Goal: Task Accomplishment & Management: Manage account settings

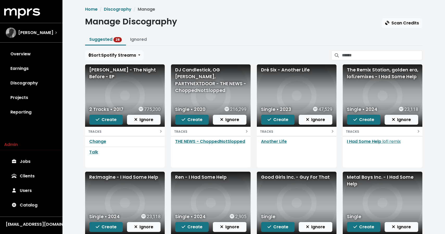
click at [107, 69] on div "[PERSON_NAME] - The Night Before - EP" at bounding box center [124, 74] width 71 height 14
click at [104, 71] on div "[PERSON_NAME] - The Night Before - EP" at bounding box center [124, 74] width 71 height 14
copy div "[PERSON_NAME] - The Night Before - EP"
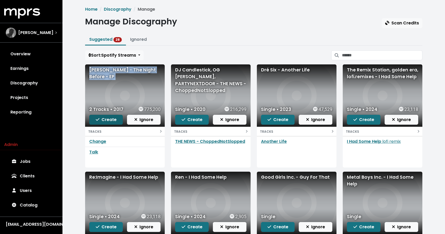
click at [114, 115] on button "Create" at bounding box center [106, 120] width 34 height 10
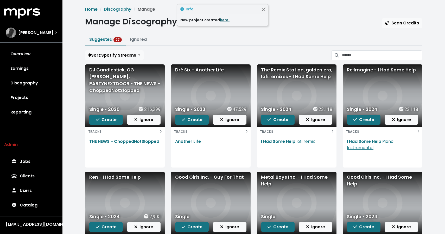
click at [222, 22] on link "here." at bounding box center [225, 19] width 10 height 5
click at [117, 74] on div "DJ Candlestick, OG [PERSON_NAME], PARTYNEXTDOOR - THE NEWS - ChoppedNotSlopped" at bounding box center [124, 81] width 71 height 28
click at [117, 73] on div "DJ Candlestick, OG [PERSON_NAME], PARTYNEXTDOOR - THE NEWS - ChoppedNotSlopped" at bounding box center [124, 81] width 71 height 28
click at [116, 78] on div "DJ Candlestick, OG [PERSON_NAME], PARTYNEXTDOOR - THE NEWS - ChoppedNotSlopped" at bounding box center [124, 81] width 71 height 28
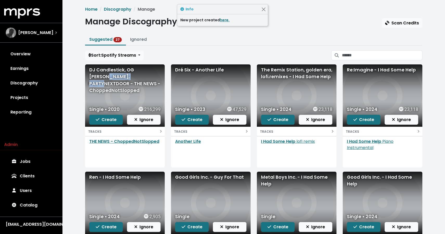
click at [116, 78] on div "DJ Candlestick, OG [PERSON_NAME], PARTYNEXTDOOR - THE NEWS - ChoppedNotSlopped" at bounding box center [124, 81] width 71 height 28
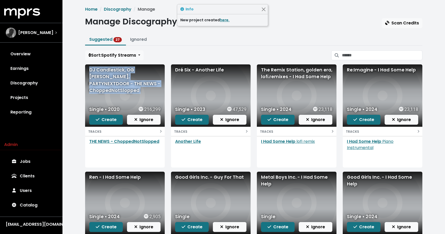
click at [116, 78] on div "DJ Candlestick, OG [PERSON_NAME], PARTYNEXTDOOR - THE NEWS - ChoppedNotSlopped" at bounding box center [124, 81] width 71 height 28
copy div "DJ Candlestick, OG [PERSON_NAME], PARTYNEXTDOOR - THE NEWS - ChoppedNotSlopped"
click at [105, 120] on span "Create" at bounding box center [106, 120] width 21 height 6
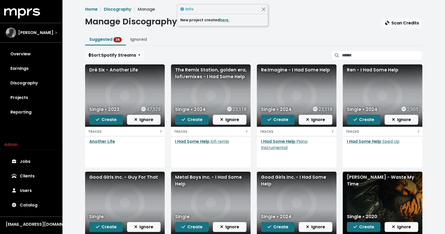
click at [106, 72] on div "Dré Six - Another Life" at bounding box center [124, 70] width 71 height 7
copy div "Dré Six - Another Life"
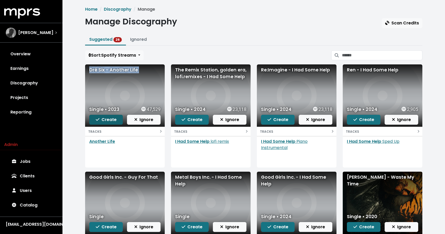
click at [102, 123] on span "Create" at bounding box center [106, 120] width 21 height 6
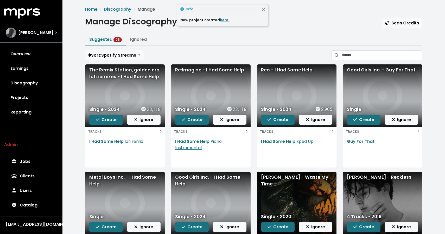
click at [123, 76] on div "The Remix Station, golden era, lofi.remixes - I Had Some Help" at bounding box center [124, 74] width 71 height 14
copy div "The Remix Station, golden era, lofi.remixes - I Had Some Help"
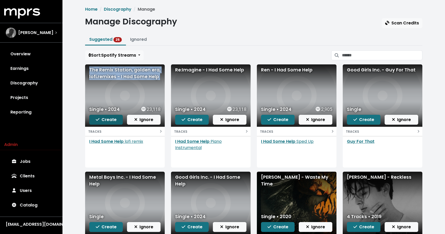
click at [115, 121] on span "Create" at bounding box center [106, 120] width 21 height 6
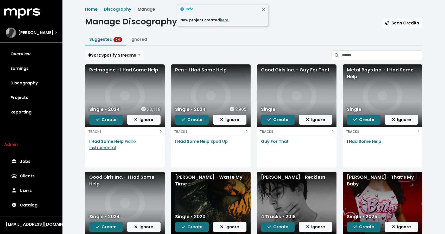
click at [114, 73] on div "Re:Imagine - I Had Some Help" at bounding box center [124, 70] width 71 height 7
click at [112, 69] on div "Re:Imagine - I Had Some Help" at bounding box center [124, 70] width 71 height 7
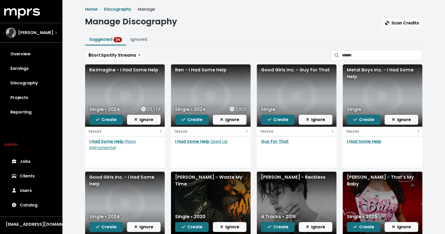
click at [193, 75] on div "Ren - I Had Some Help" at bounding box center [211, 96] width 80 height 62
click at [193, 71] on div "Ren - I Had Some Help" at bounding box center [210, 70] width 71 height 7
click at [294, 72] on div "Good Girls Inc. - Guy For That" at bounding box center [296, 70] width 71 height 7
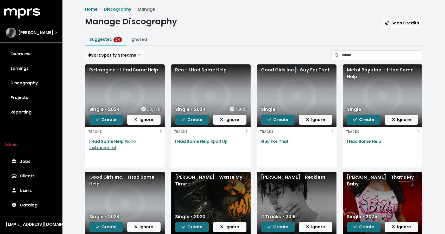
click at [294, 72] on div "Good Girls Inc. - Guy For That" at bounding box center [296, 70] width 71 height 7
copy div "Good Girls Inc. - Guy For That"
click at [277, 120] on span "Create" at bounding box center [278, 120] width 21 height 6
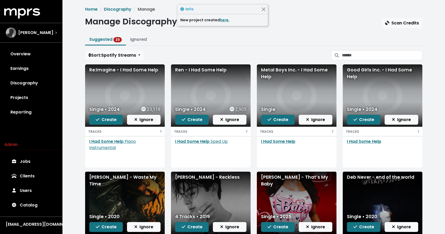
click at [276, 71] on div "Metal Boys Inc. - I Had Some Help" at bounding box center [296, 74] width 71 height 14
copy div "Metal Boys Inc. - I Had Some Help"
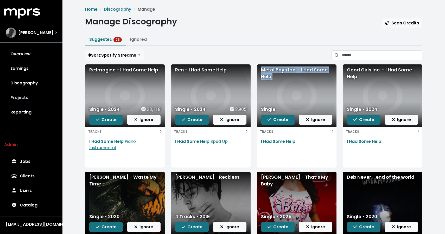
click at [20, 96] on link "Projects" at bounding box center [31, 98] width 54 height 15
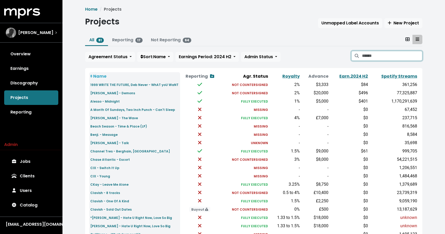
click at [373, 57] on input "Search projects" at bounding box center [392, 56] width 60 height 10
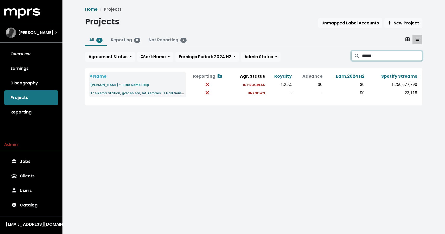
type input "*****"
click at [148, 93] on small "The Remix Station, golden era, lofi.remixes - I Had Some Help" at bounding box center [141, 93] width 102 height 6
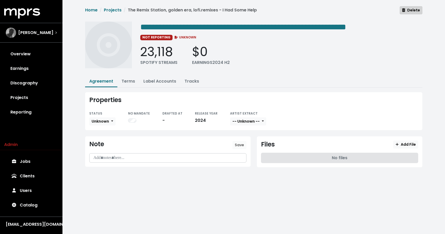
click at [410, 11] on span "Delete" at bounding box center [411, 10] width 18 height 5
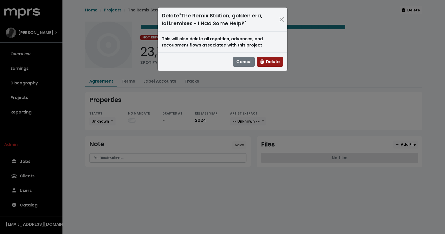
click at [275, 61] on span "Delete" at bounding box center [270, 62] width 20 height 6
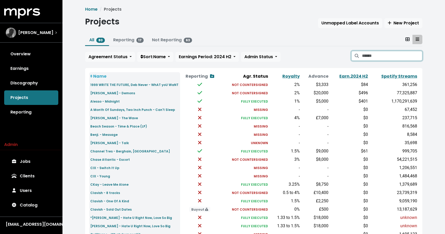
click at [376, 53] on input "Search projects" at bounding box center [392, 56] width 60 height 10
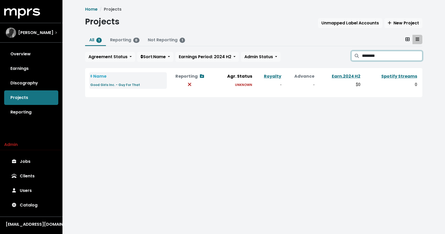
click at [369, 54] on input "********" at bounding box center [392, 56] width 60 height 10
type input "**********"
click at [31, 86] on link "Discography" at bounding box center [31, 83] width 54 height 15
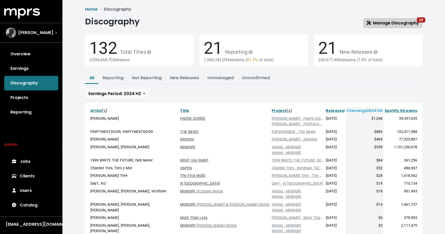
click at [410, 22] on span "Manage Discography 23" at bounding box center [393, 23] width 52 height 6
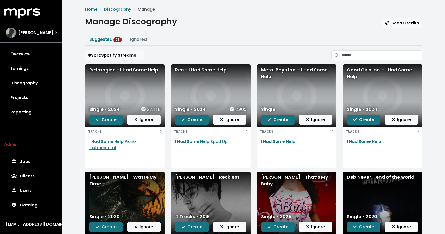
scroll to position [56, 0]
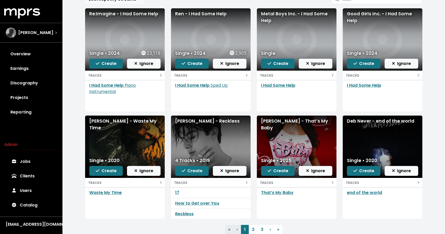
click at [132, 125] on div "[PERSON_NAME] - Waste My Time" at bounding box center [124, 125] width 71 height 14
click at [132, 122] on div "[PERSON_NAME] - Waste My Time" at bounding box center [124, 125] width 71 height 14
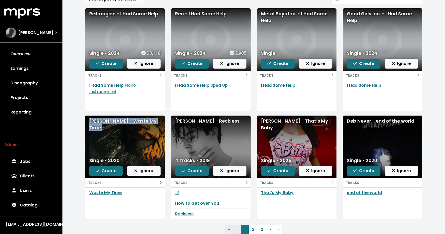
copy div "[PERSON_NAME] - Waste My Time"
click at [111, 177] on div "Single • 2020 Create Ignore" at bounding box center [125, 166] width 80 height 23
click at [110, 175] on button "Create" at bounding box center [106, 171] width 34 height 10
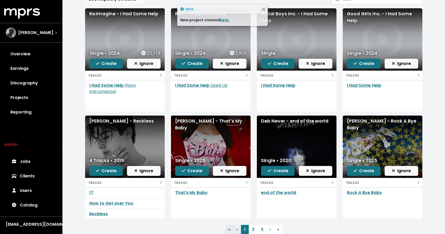
click at [131, 126] on div "[PERSON_NAME] - Reckless" at bounding box center [125, 147] width 80 height 62
copy div "[PERSON_NAME] - Reckless"
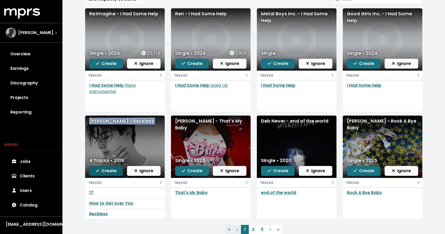
click at [111, 173] on span "Create" at bounding box center [106, 171] width 21 height 6
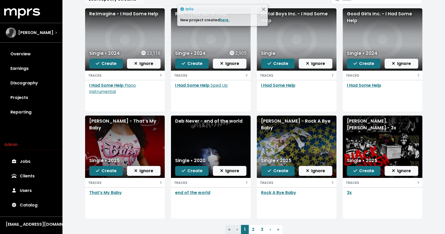
click at [101, 122] on div "[PERSON_NAME] - That’s My Baby" at bounding box center [124, 125] width 71 height 14
copy div "[PERSON_NAME] - That’s My Baby"
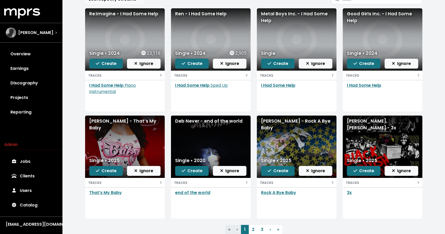
click at [106, 166] on div "Single • 2025 Create Ignore" at bounding box center [125, 166] width 80 height 23
click at [103, 170] on span "Create" at bounding box center [106, 171] width 21 height 6
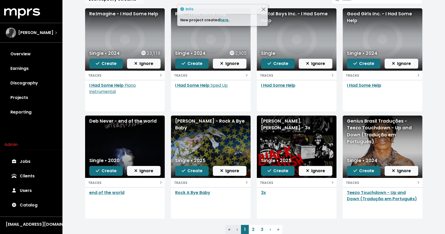
click at [101, 121] on div "Deb Never - ​end of the world" at bounding box center [124, 121] width 71 height 7
copy div "Deb Never - ​end of the world"
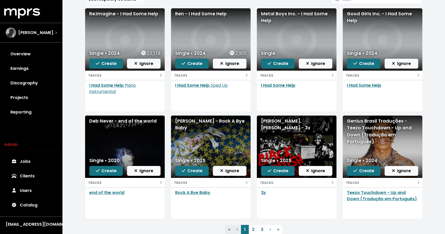
click at [185, 127] on div "[PERSON_NAME] - Rock A Bye Baby" at bounding box center [210, 125] width 71 height 14
click at [191, 171] on span "Create" at bounding box center [192, 171] width 21 height 6
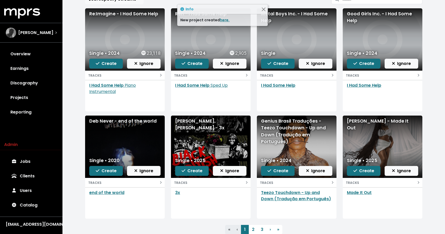
click at [195, 121] on div "[PERSON_NAME], [PERSON_NAME] - 3x" at bounding box center [210, 125] width 71 height 14
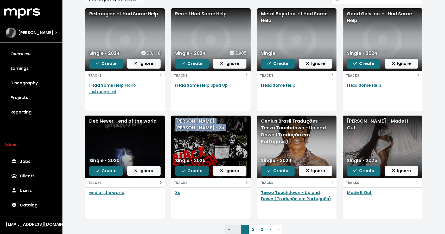
click at [196, 168] on span "Create" at bounding box center [192, 171] width 21 height 6
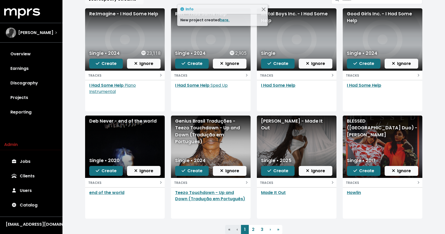
click at [201, 121] on div "Genius Brasil Traduções - Teezo Touchdown - Up and Down (Tradução em Português)" at bounding box center [210, 132] width 71 height 28
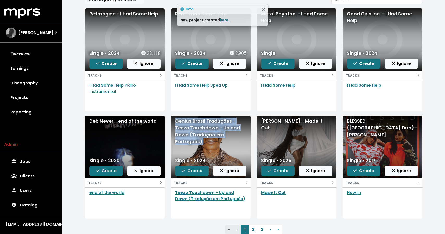
click at [201, 121] on div "Genius Brasil Traduções - Teezo Touchdown - Up and Down (Tradução em Português)" at bounding box center [210, 132] width 71 height 28
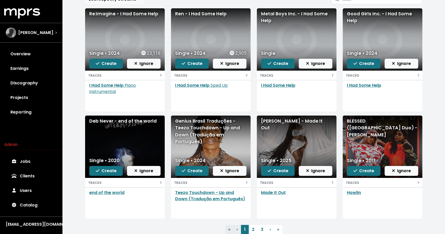
click at [289, 121] on div "[PERSON_NAME] - Made It Out" at bounding box center [296, 125] width 71 height 14
click at [267, 172] on button "Create" at bounding box center [278, 171] width 34 height 10
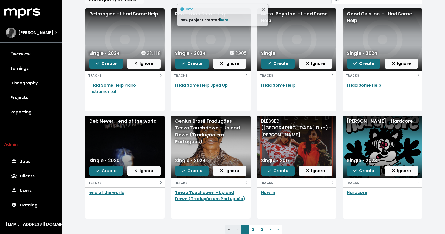
click at [285, 123] on div "BLESSED ([GEOGRAPHIC_DATA] Duo) - [PERSON_NAME]" at bounding box center [296, 128] width 71 height 21
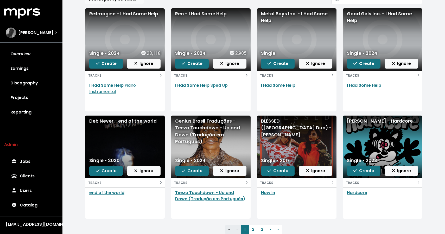
click at [367, 123] on div "[PERSON_NAME] - Hardcore" at bounding box center [382, 121] width 71 height 7
click at [364, 170] on span "Create" at bounding box center [363, 171] width 21 height 6
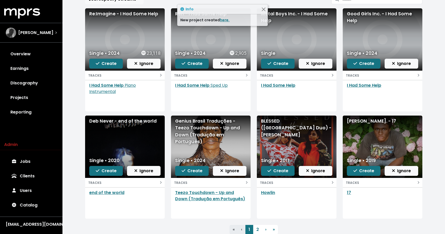
click at [359, 120] on div "[PERSON_NAME]. - 17" at bounding box center [382, 121] width 71 height 7
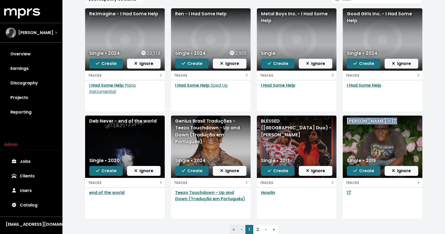
scroll to position [74, 0]
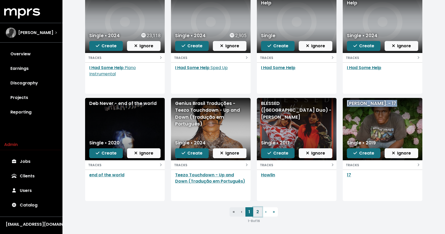
click at [256, 211] on link "2" at bounding box center [257, 212] width 9 height 9
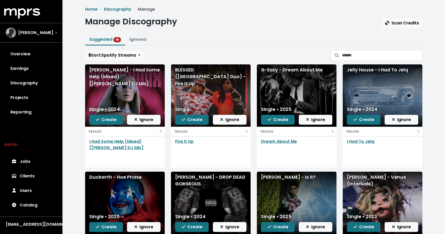
click at [275, 71] on div "G-Eazy - Dream About Me" at bounding box center [296, 70] width 71 height 7
click at [278, 122] on span "Create" at bounding box center [278, 120] width 21 height 6
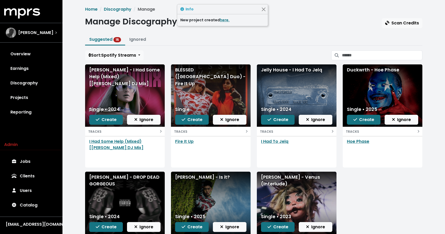
click at [283, 71] on div "Jelly House - I Had To Jelq" at bounding box center [296, 70] width 71 height 7
click at [364, 69] on div "Duckwrth - Hoe Phase" at bounding box center [382, 70] width 71 height 7
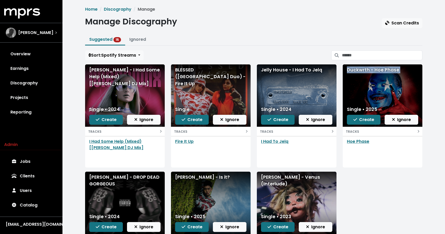
click at [364, 69] on div "Duckwrth - Hoe Phase" at bounding box center [382, 70] width 71 height 7
click at [118, 181] on div "[PERSON_NAME] - DROP DEAD GORGEOUS" at bounding box center [124, 181] width 71 height 14
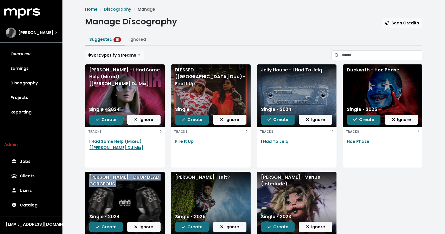
click at [118, 181] on div "[PERSON_NAME] - DROP DEAD GORGEOUS" at bounding box center [124, 181] width 71 height 14
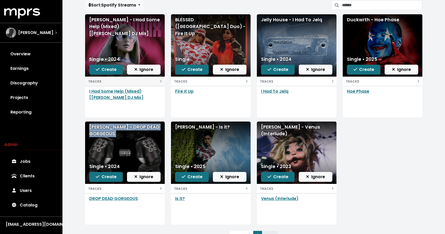
scroll to position [50, 0]
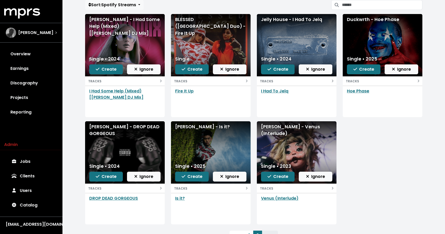
click at [196, 126] on div "[PERSON_NAME] - Is it?" at bounding box center [210, 127] width 71 height 7
click at [195, 176] on span "Create" at bounding box center [192, 177] width 21 height 6
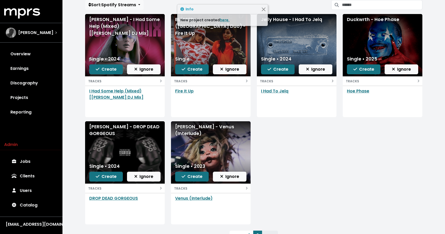
click at [186, 137] on div "[PERSON_NAME] - Venus (Interlude)" at bounding box center [211, 153] width 80 height 62
click at [186, 134] on div "[PERSON_NAME] - Venus (Interlude)" at bounding box center [210, 131] width 71 height 14
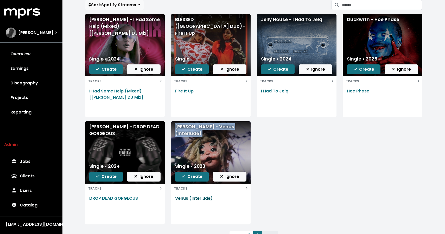
scroll to position [74, 0]
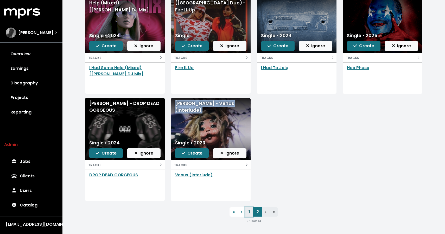
click at [249, 214] on link "1" at bounding box center [249, 212] width 8 height 9
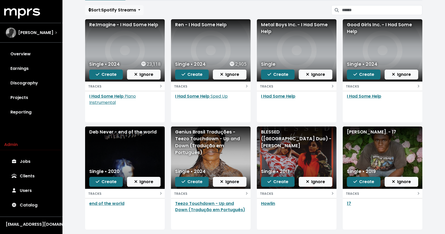
scroll to position [48, 0]
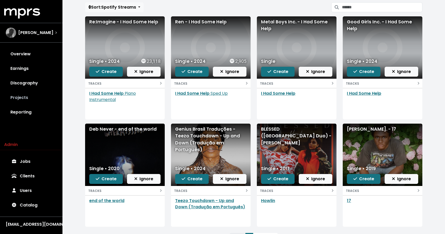
click at [28, 97] on link "Projects" at bounding box center [31, 98] width 54 height 15
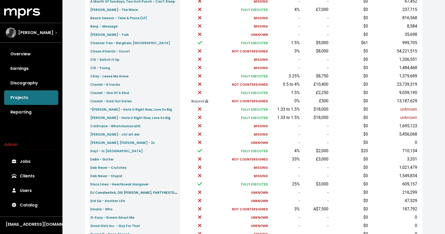
scroll to position [115, 0]
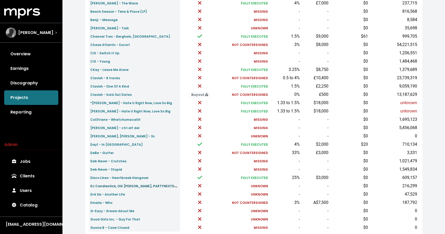
click at [127, 188] on small "DJ Candlestick, OG [PERSON_NAME], PARTYNEXTDOOR - THE NEWS - ChoppedNotSlopped" at bounding box center [165, 186] width 151 height 6
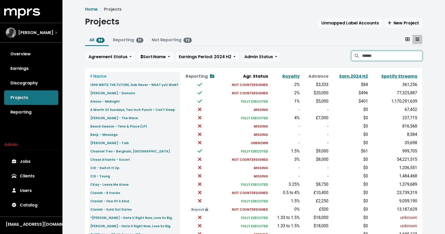
click at [363, 57] on input "Search projects" at bounding box center [392, 56] width 60 height 10
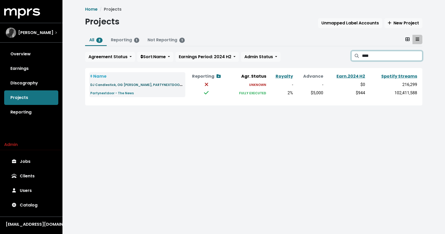
type input "****"
click at [137, 84] on small "DJ Candlestick, OG [PERSON_NAME], PARTYNEXTDOOR - THE NEWS - ChoppedNotSlopped" at bounding box center [165, 85] width 151 height 6
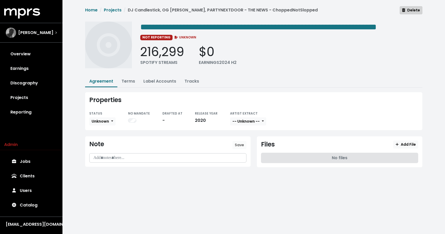
click at [406, 10] on span "Delete" at bounding box center [411, 10] width 18 height 5
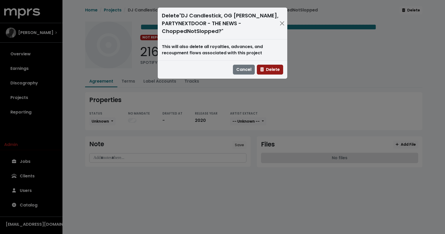
click at [270, 70] on span "Delete" at bounding box center [270, 70] width 20 height 6
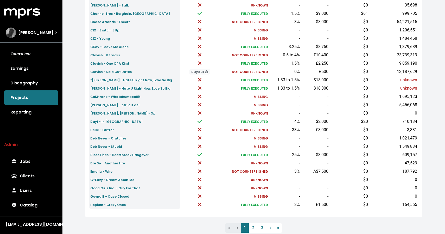
scroll to position [138, 0]
click at [252, 228] on link "2" at bounding box center [253, 228] width 9 height 9
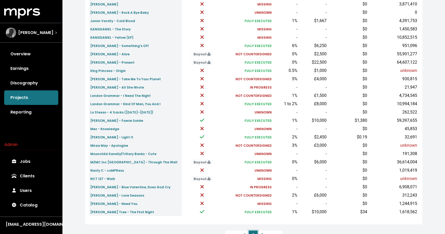
scroll to position [137, 0]
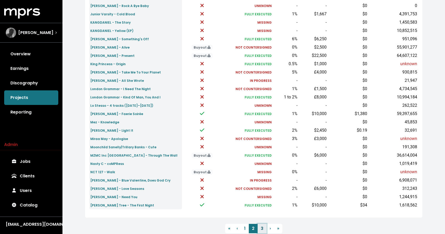
click at [263, 230] on link "3" at bounding box center [262, 228] width 9 height 9
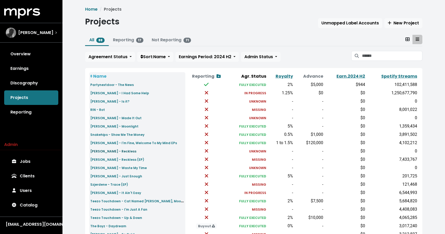
click at [124, 151] on small "[PERSON_NAME] - Reckless" at bounding box center [113, 151] width 46 height 4
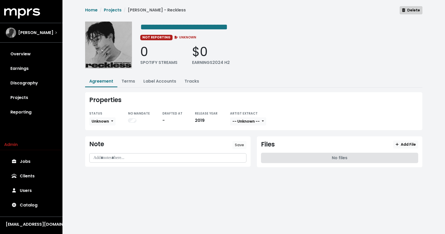
click at [408, 11] on span "Delete" at bounding box center [411, 10] width 18 height 5
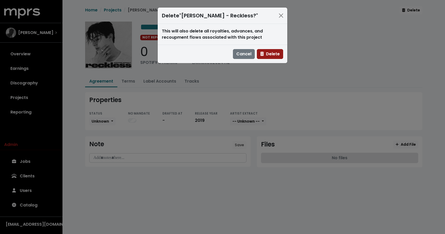
click at [276, 52] on span "Delete" at bounding box center [270, 54] width 20 height 6
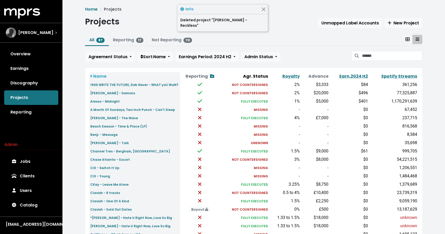
scroll to position [154, 0]
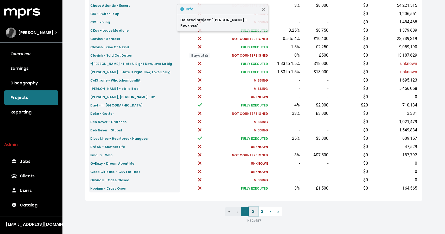
click at [252, 210] on link "2" at bounding box center [253, 211] width 9 height 9
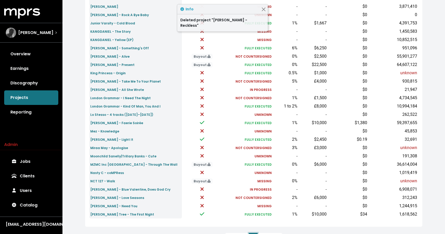
scroll to position [154, 0]
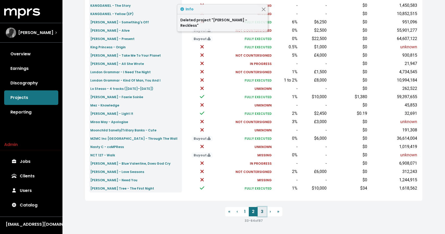
click at [262, 208] on link "3" at bounding box center [262, 211] width 9 height 9
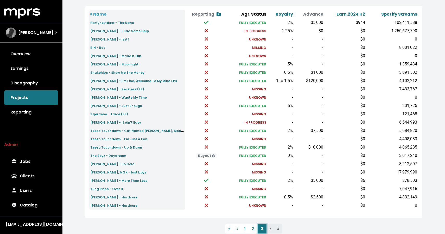
scroll to position [64, 0]
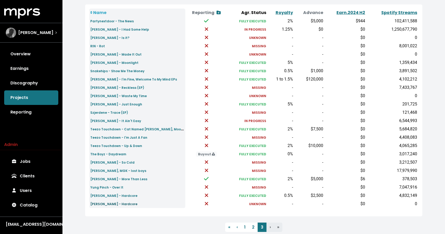
click at [111, 201] on link "[PERSON_NAME] - Hardcore" at bounding box center [113, 204] width 47 height 6
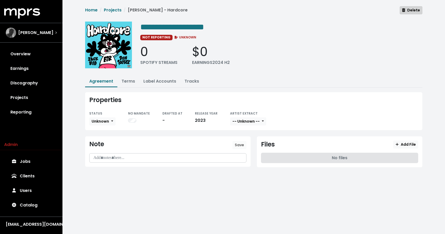
click at [408, 12] on span "Delete" at bounding box center [411, 10] width 18 height 5
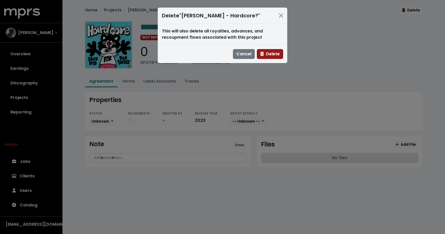
click at [268, 56] on span "Delete" at bounding box center [270, 54] width 20 height 6
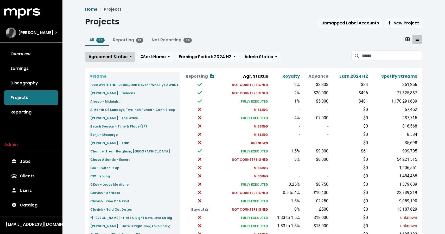
click at [122, 52] on button "Agreement Status" at bounding box center [110, 57] width 50 height 10
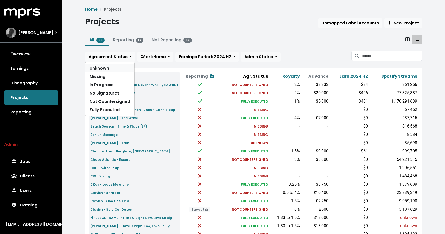
click at [105, 68] on link "Unknown" at bounding box center [109, 68] width 49 height 8
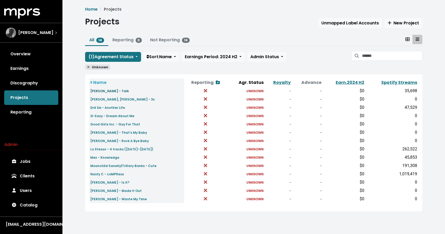
click at [112, 92] on small "[PERSON_NAME] - Talk" at bounding box center [109, 91] width 39 height 4
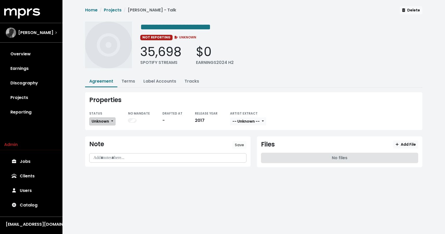
click at [100, 122] on span "Unknown" at bounding box center [100, 121] width 17 height 5
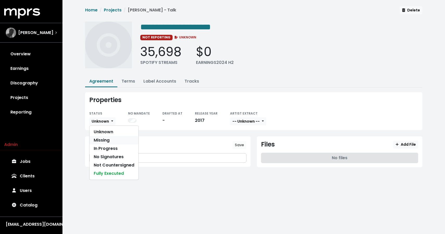
click at [112, 140] on link "Missing" at bounding box center [114, 140] width 49 height 8
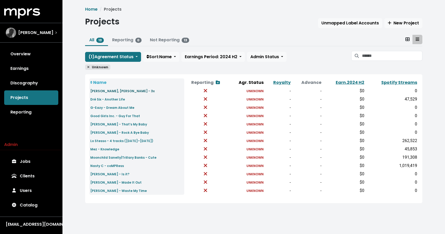
click at [111, 92] on small "[PERSON_NAME], [PERSON_NAME] - 3x" at bounding box center [122, 91] width 64 height 4
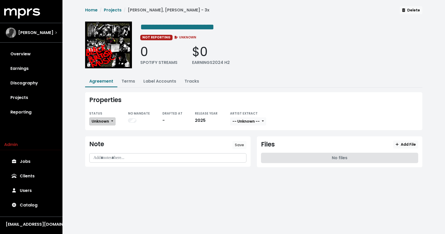
click at [108, 121] on span "Unknown" at bounding box center [100, 121] width 17 height 5
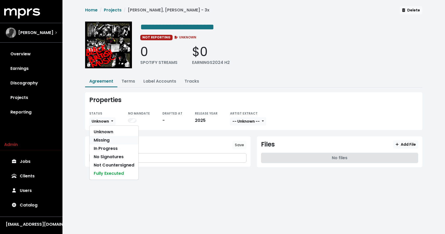
click at [104, 139] on link "Missing" at bounding box center [114, 140] width 49 height 8
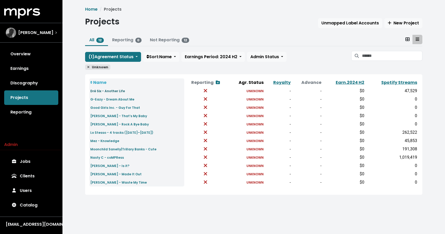
click at [103, 92] on small "Dré Six - Another Life" at bounding box center [107, 91] width 35 height 4
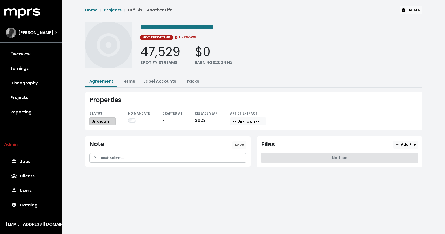
click at [108, 119] on span "Unknown" at bounding box center [100, 121] width 17 height 5
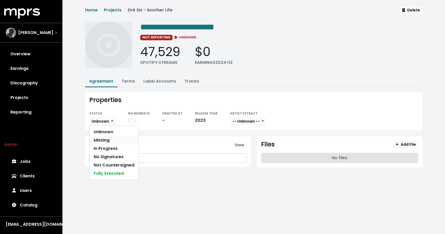
click at [108, 142] on link "Missing" at bounding box center [114, 140] width 49 height 8
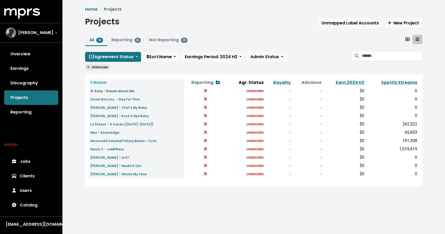
click at [124, 91] on small "G-Eazy - Dream About Me" at bounding box center [112, 91] width 44 height 4
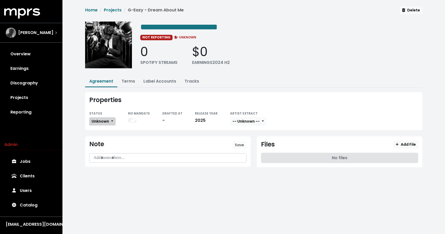
click at [100, 122] on span "Unknown" at bounding box center [100, 121] width 17 height 5
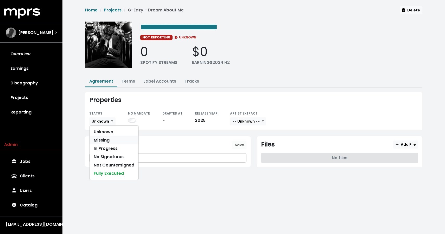
click at [99, 141] on link "Missing" at bounding box center [114, 140] width 49 height 8
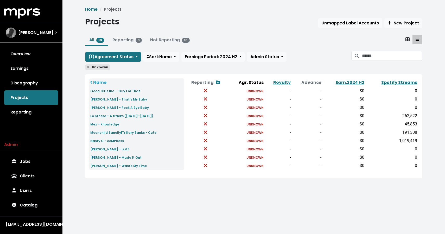
click at [108, 90] on small "Good Girls Inc. - Guy For That" at bounding box center [115, 91] width 50 height 4
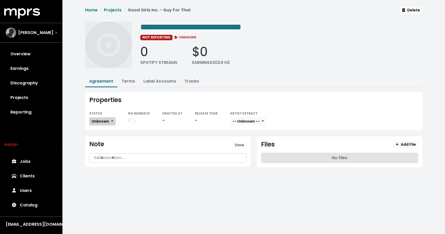
click at [107, 119] on span "Unknown" at bounding box center [100, 121] width 17 height 5
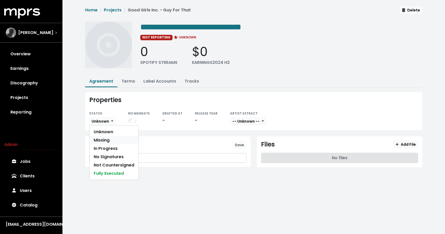
click at [111, 142] on link "Missing" at bounding box center [114, 140] width 49 height 8
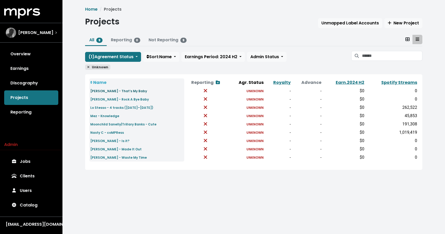
click at [126, 92] on small "[PERSON_NAME] - That’s My Baby" at bounding box center [118, 91] width 57 height 4
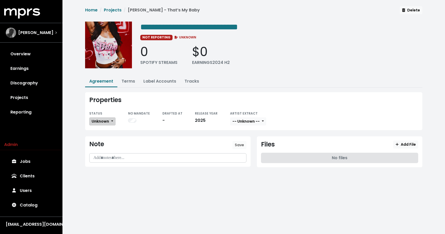
click at [103, 124] on span "Unknown" at bounding box center [100, 121] width 17 height 5
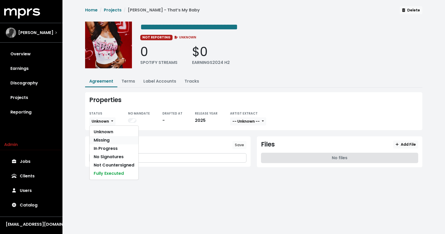
click at [104, 138] on link "Missing" at bounding box center [114, 140] width 49 height 8
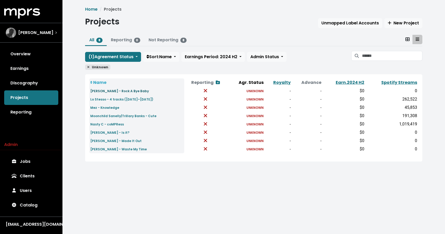
click at [123, 93] on small "[PERSON_NAME] - Rock A Bye Baby" at bounding box center [119, 91] width 59 height 4
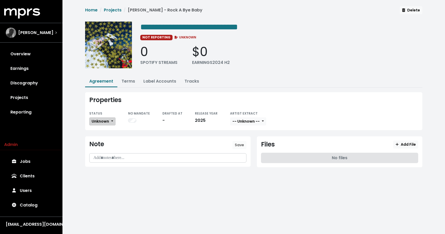
click at [109, 123] on span "Unknown" at bounding box center [100, 121] width 17 height 5
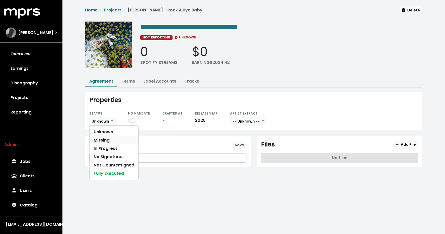
click at [106, 139] on link "Missing" at bounding box center [114, 140] width 49 height 8
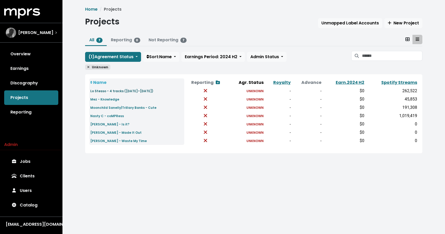
click at [127, 93] on small "Lo Stesso - 4 tracks ([DATE]–[DATE])" at bounding box center [121, 91] width 63 height 4
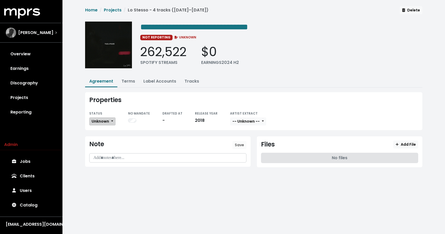
click at [110, 123] on button "Unknown" at bounding box center [102, 122] width 26 height 8
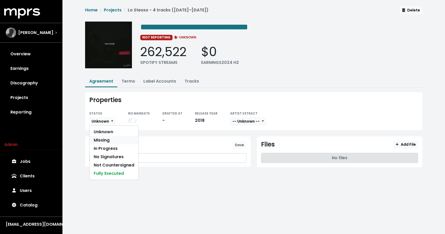
click at [111, 141] on link "Missing" at bounding box center [114, 140] width 49 height 8
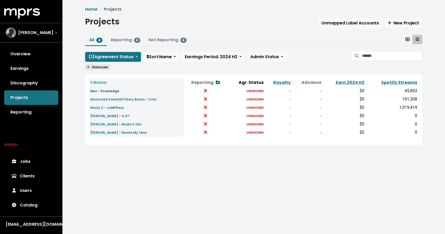
click at [102, 94] on link "Mez - Knowledge" at bounding box center [104, 91] width 29 height 6
click at [105, 117] on small "[PERSON_NAME] - Is it?" at bounding box center [109, 116] width 39 height 4
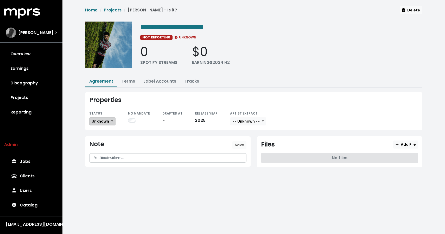
click at [103, 124] on button "Unknown" at bounding box center [102, 122] width 26 height 8
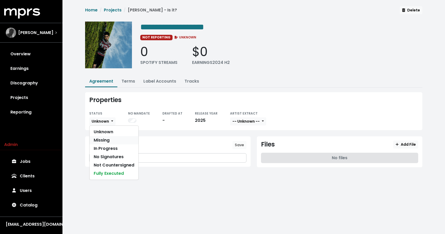
click at [99, 140] on link "Missing" at bounding box center [114, 140] width 49 height 8
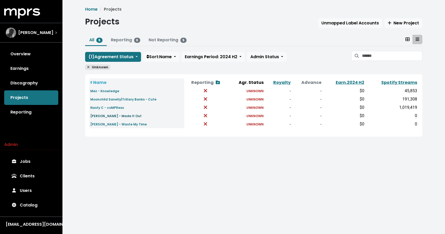
click at [117, 118] on small "[PERSON_NAME] - Made It Out" at bounding box center [115, 116] width 51 height 4
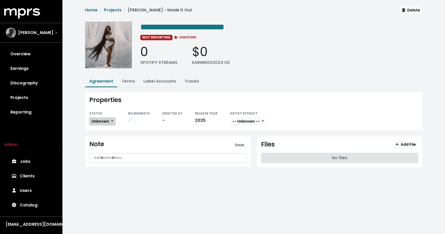
click at [109, 121] on span "Unknown" at bounding box center [100, 121] width 17 height 5
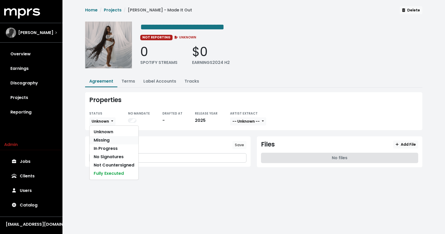
click at [105, 143] on link "Missing" at bounding box center [114, 140] width 49 height 8
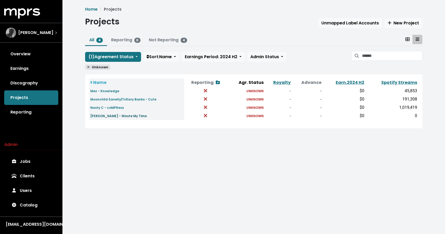
click at [117, 118] on small "[PERSON_NAME] - Waste My Time" at bounding box center [118, 116] width 56 height 4
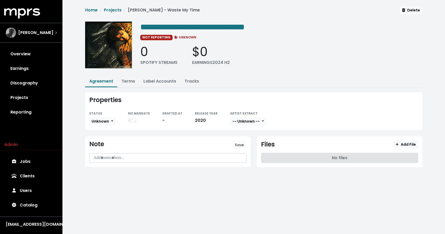
click at [106, 125] on div "STATUS Unknown" at bounding box center [102, 118] width 26 height 16
click at [105, 122] on span "Unknown" at bounding box center [100, 121] width 17 height 5
click at [105, 142] on link "Missing" at bounding box center [114, 140] width 49 height 8
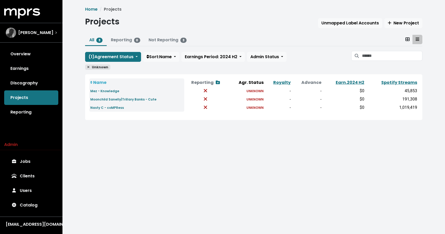
click at [88, 68] on icon at bounding box center [88, 67] width 2 height 3
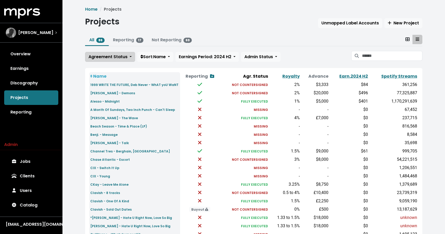
click at [101, 58] on span "Agreement Status" at bounding box center [107, 57] width 39 height 6
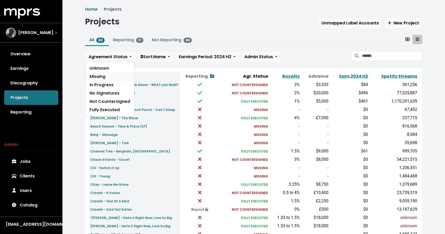
click at [97, 77] on link "Missing" at bounding box center [109, 77] width 49 height 8
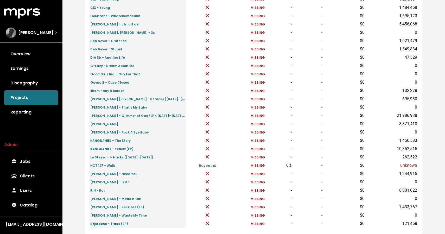
scroll to position [124, 0]
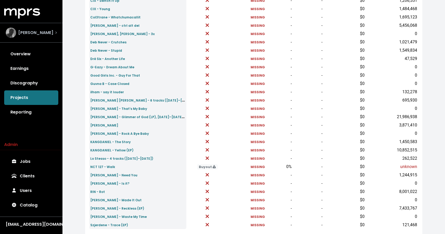
click at [43, 27] on div "[PERSON_NAME]" at bounding box center [31, 32] width 59 height 19
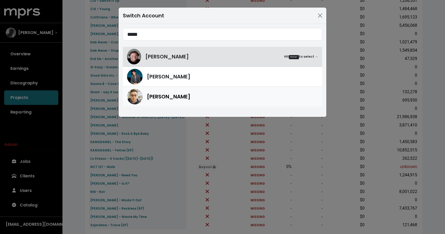
type input "*****"
click at [161, 102] on div "[PERSON_NAME]" at bounding box center [222, 97] width 191 height 16
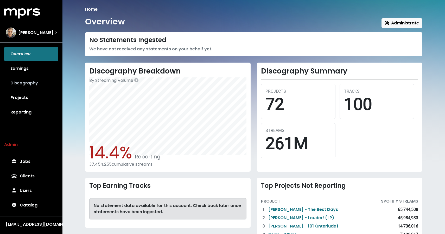
click at [22, 88] on link "Discography" at bounding box center [31, 83] width 54 height 15
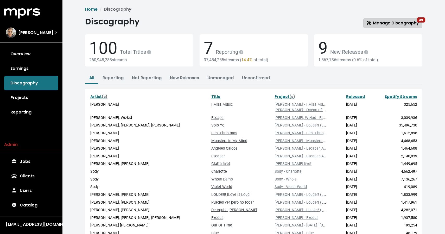
click at [393, 23] on span "Manage Discography 39" at bounding box center [393, 23] width 52 height 6
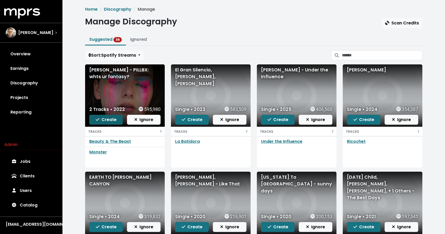
click at [100, 121] on span "Create" at bounding box center [106, 120] width 21 height 6
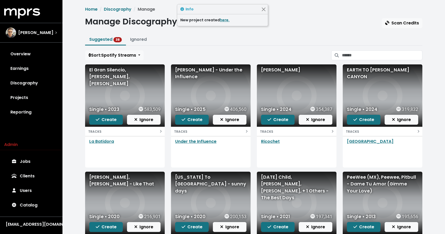
click at [105, 78] on div "El Gran Silencio, [PERSON_NAME], [PERSON_NAME]" at bounding box center [124, 77] width 71 height 21
click at [89, 120] on div "Single • 2023 583,509 Create Ignore" at bounding box center [125, 115] width 80 height 23
click at [97, 121] on icon "button" at bounding box center [98, 120] width 4 height 4
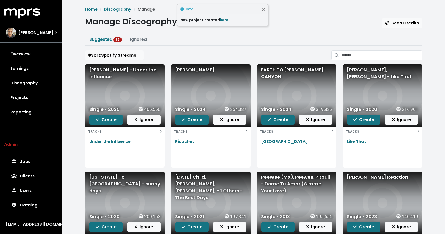
click at [101, 70] on div "[PERSON_NAME] - Under the Influence" at bounding box center [124, 74] width 71 height 14
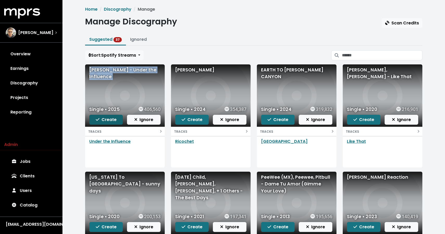
click at [98, 124] on button "Create" at bounding box center [106, 120] width 34 height 10
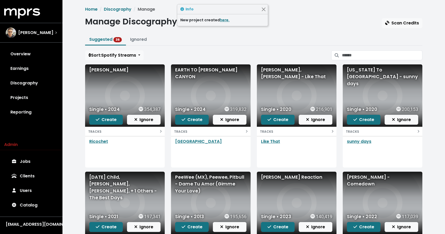
click at [121, 68] on div "[PERSON_NAME]" at bounding box center [124, 70] width 71 height 7
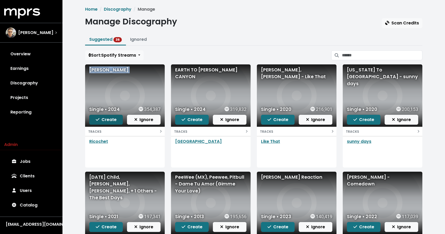
click at [98, 122] on span "Create" at bounding box center [106, 120] width 21 height 6
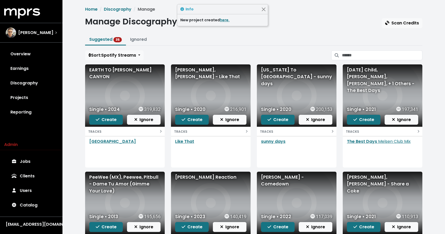
click at [106, 74] on div "EARTH TO [PERSON_NAME] CANYON" at bounding box center [124, 74] width 71 height 14
click at [93, 125] on div "Single • 2024 319,832 Create Ignore" at bounding box center [125, 115] width 80 height 23
click at [97, 122] on span "Create" at bounding box center [106, 120] width 21 height 6
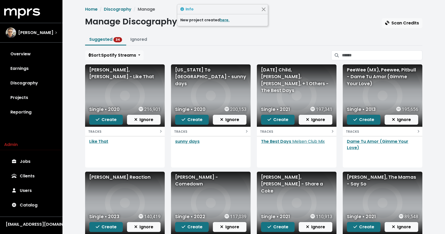
click at [101, 84] on div "[PERSON_NAME], [PERSON_NAME] - Like That" at bounding box center [125, 96] width 80 height 62
click at [102, 78] on div "[PERSON_NAME], [PERSON_NAME] - Like That" at bounding box center [124, 74] width 71 height 14
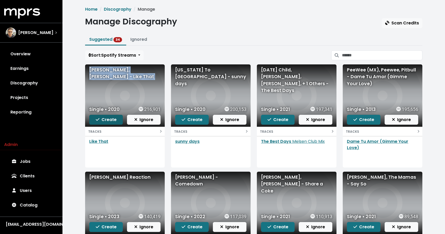
click at [106, 123] on span "Create" at bounding box center [106, 120] width 21 height 6
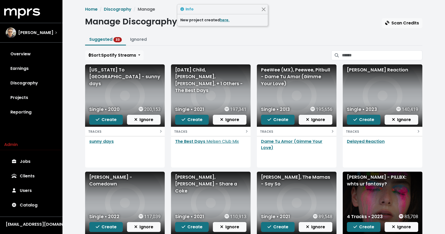
click at [119, 70] on div "[US_STATE] To [GEOGRAPHIC_DATA] - sunny days" at bounding box center [124, 77] width 71 height 21
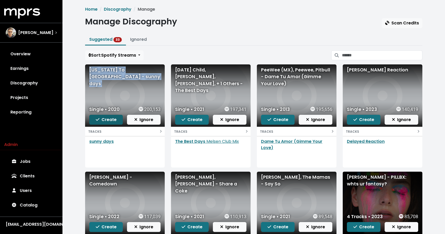
click at [105, 117] on span "Create" at bounding box center [106, 120] width 21 height 6
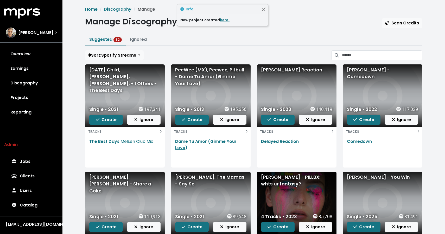
click at [105, 69] on div "[DATE] Child, [PERSON_NAME], [PERSON_NAME], + 1 Others - The Best Days" at bounding box center [124, 81] width 71 height 28
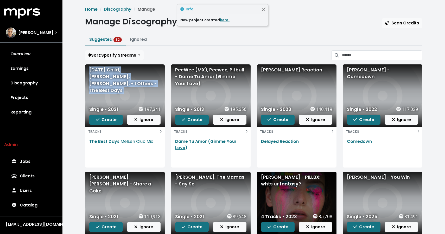
click at [105, 69] on div "[DATE] Child, [PERSON_NAME], [PERSON_NAME], + 1 Others - The Best Days" at bounding box center [124, 81] width 71 height 28
click at [102, 120] on span "Create" at bounding box center [106, 120] width 21 height 6
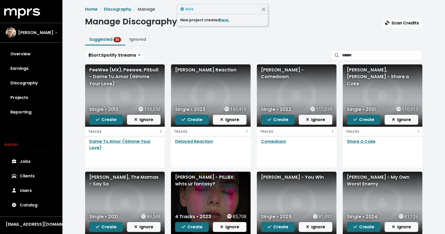
click at [121, 76] on div "PeeWee (MX), Peewee, Pitbull - Dame Tu Amor (Gimme Your Love)" at bounding box center [124, 77] width 71 height 21
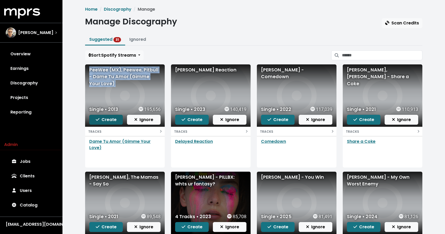
click at [110, 121] on span "Create" at bounding box center [106, 120] width 21 height 6
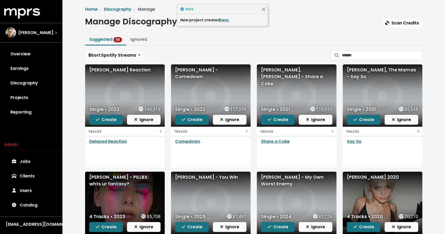
click at [106, 67] on div "[PERSON_NAME] Reaction" at bounding box center [124, 70] width 71 height 7
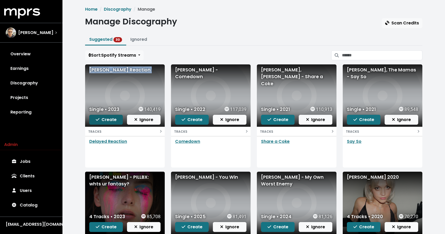
click at [105, 122] on span "Create" at bounding box center [106, 120] width 21 height 6
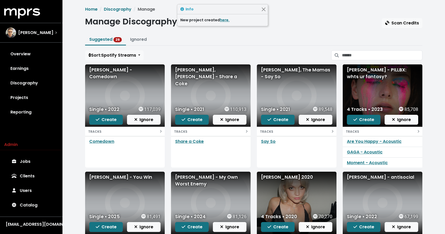
click at [121, 68] on div "[PERSON_NAME] - Comedown" at bounding box center [124, 74] width 71 height 14
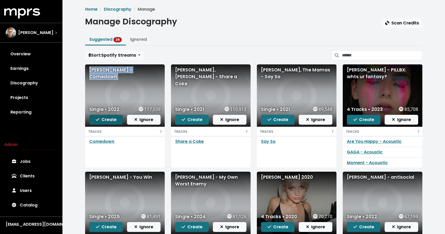
click at [96, 124] on button "Create" at bounding box center [106, 120] width 34 height 10
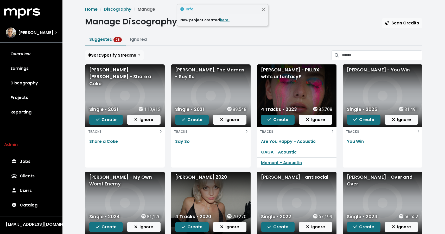
click at [126, 73] on div "[PERSON_NAME], [PERSON_NAME] - Share a Coke" at bounding box center [124, 77] width 71 height 21
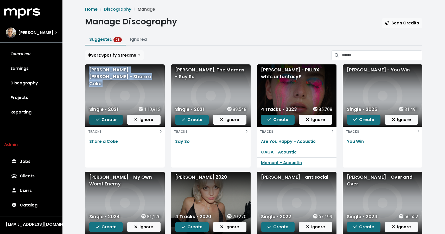
click at [95, 121] on button "Create" at bounding box center [106, 120] width 34 height 10
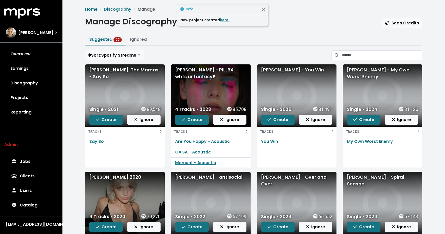
click at [114, 71] on div "[PERSON_NAME], The Mamas - Say So" at bounding box center [124, 74] width 71 height 14
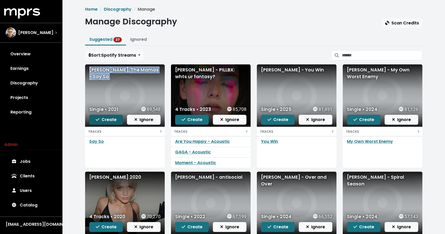
click at [102, 123] on button "Create" at bounding box center [106, 120] width 34 height 10
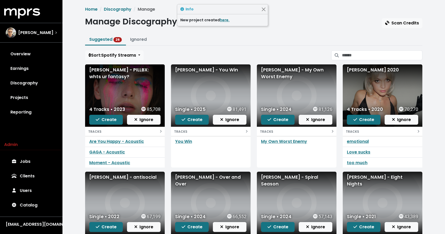
click at [104, 76] on div "[PERSON_NAME] - PILLBX: whts ur fantasy?" at bounding box center [124, 74] width 71 height 14
drag, startPoint x: 144, startPoint y: 152, endPoint x: 88, endPoint y: 148, distance: 56.4
click at [88, 148] on div "GAGA - Acoustic" at bounding box center [125, 152] width 80 height 11
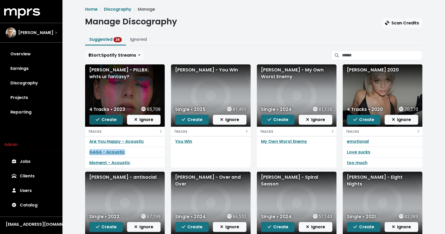
click at [106, 121] on span "Create" at bounding box center [106, 120] width 21 height 6
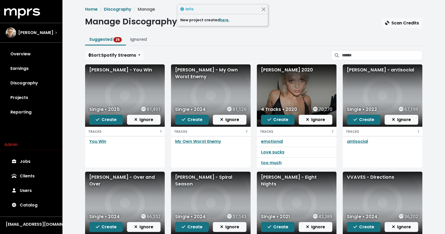
click at [123, 65] on div "[PERSON_NAME] - You Win" at bounding box center [125, 96] width 80 height 62
click at [121, 70] on div "[PERSON_NAME] - You Win" at bounding box center [124, 70] width 71 height 7
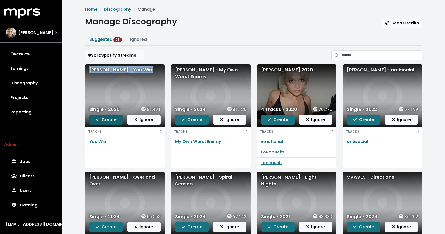
click at [109, 121] on span "Create" at bounding box center [106, 120] width 21 height 6
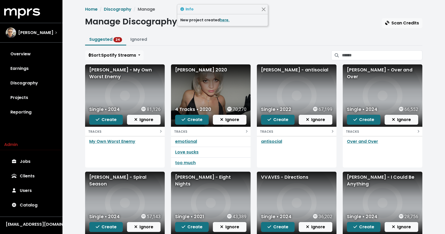
click at [117, 67] on div "[PERSON_NAME] - My Own Worst Enemy" at bounding box center [124, 74] width 71 height 14
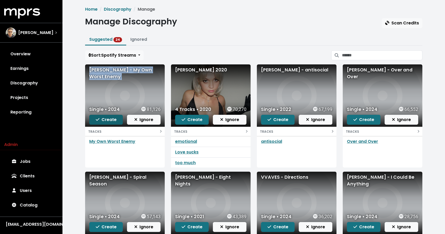
click at [101, 122] on span "Create" at bounding box center [106, 120] width 21 height 6
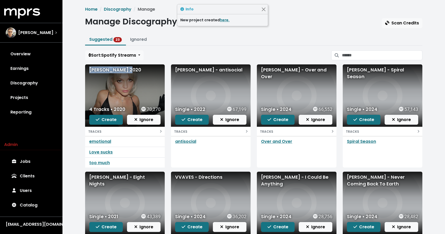
drag, startPoint x: 122, startPoint y: 71, endPoint x: 88, endPoint y: 70, distance: 33.9
click at [89, 70] on div "[PERSON_NAME] 2020" at bounding box center [125, 96] width 80 height 62
click at [97, 121] on icon "button" at bounding box center [98, 120] width 4 height 4
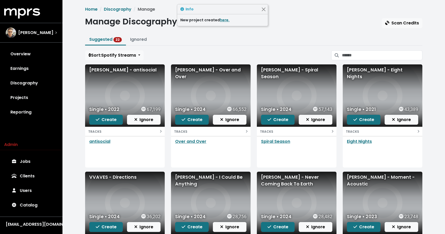
click at [117, 67] on div "[PERSON_NAME] - antisocial" at bounding box center [124, 70] width 71 height 7
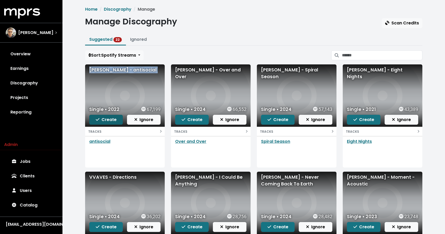
click at [105, 118] on span "Create" at bounding box center [106, 120] width 21 height 6
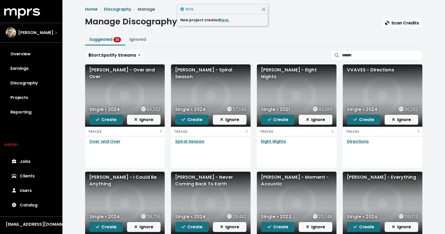
click at [111, 71] on div "[PERSON_NAME] - Over and Over" at bounding box center [124, 74] width 71 height 14
click at [106, 114] on div "Single • 2024 66,552 Create Ignore" at bounding box center [125, 115] width 80 height 23
click at [103, 120] on span "Create" at bounding box center [106, 120] width 21 height 6
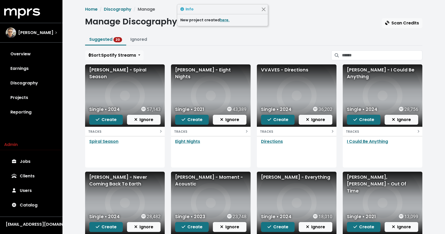
click at [128, 72] on div "[PERSON_NAME] - Spiral Season" at bounding box center [124, 74] width 71 height 14
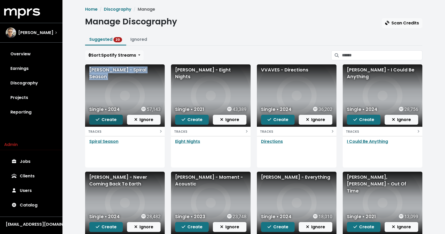
click at [111, 119] on span "Create" at bounding box center [106, 120] width 21 height 6
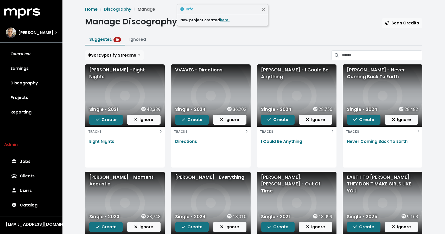
click at [113, 68] on div "[PERSON_NAME] - Eight Nights" at bounding box center [124, 74] width 71 height 14
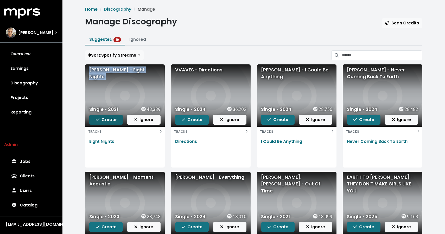
click at [111, 121] on span "Create" at bounding box center [106, 120] width 21 height 6
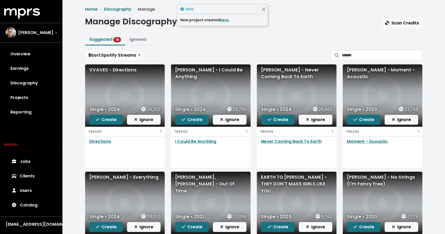
click at [124, 75] on div "VVAVES - Directions" at bounding box center [125, 96] width 80 height 62
click at [125, 73] on div "VVAVES - Directions" at bounding box center [124, 70] width 71 height 7
click at [187, 70] on div "[PERSON_NAME] - I Could Be Anything" at bounding box center [210, 74] width 71 height 14
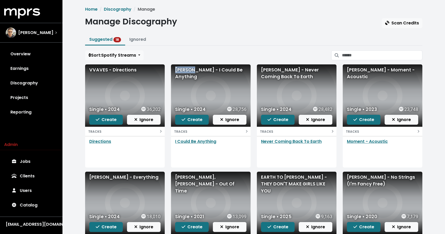
click at [187, 70] on div "[PERSON_NAME] - I Could Be Anything" at bounding box center [210, 74] width 71 height 14
click at [272, 81] on div "[PERSON_NAME] - Never Coming Back To Earth" at bounding box center [297, 96] width 80 height 62
click at [272, 80] on div "[PERSON_NAME] - Never Coming Back To Earth" at bounding box center [297, 96] width 80 height 62
click at [272, 79] on div "[PERSON_NAME] - Never Coming Back To Earth" at bounding box center [296, 74] width 71 height 14
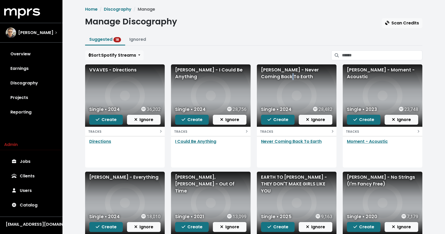
click at [272, 79] on div "[PERSON_NAME] - Never Coming Back To Earth" at bounding box center [296, 74] width 71 height 14
click at [196, 121] on span "Create" at bounding box center [192, 120] width 21 height 6
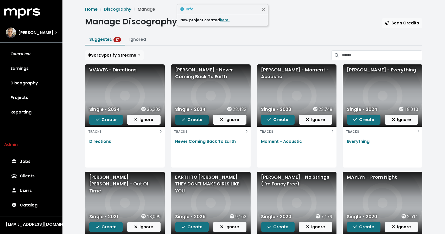
click at [196, 121] on span "Create" at bounding box center [192, 120] width 21 height 6
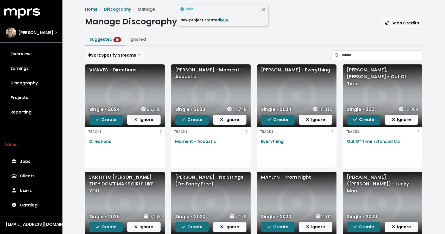
click at [202, 73] on div "[PERSON_NAME] - Moment - Acoustic" at bounding box center [210, 74] width 71 height 14
click at [202, 72] on div "[PERSON_NAME] - Moment - Acoustic" at bounding box center [210, 74] width 71 height 14
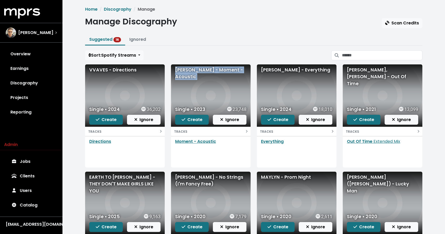
click at [202, 72] on div "[PERSON_NAME] - Moment - Acoustic" at bounding box center [210, 74] width 71 height 14
click at [191, 123] on span "Create" at bounding box center [192, 120] width 21 height 6
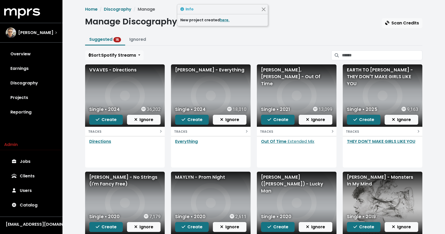
click at [196, 68] on div "[PERSON_NAME] - Everything" at bounding box center [210, 70] width 71 height 7
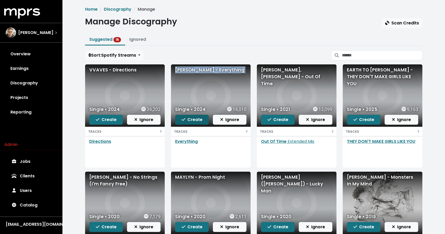
click at [190, 117] on span "Create" at bounding box center [192, 120] width 21 height 6
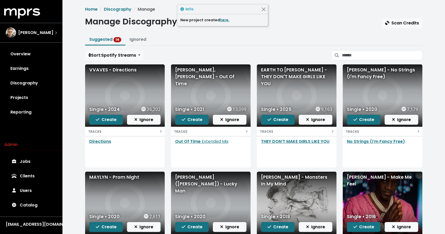
click at [186, 73] on div "[PERSON_NAME], [PERSON_NAME] - Out Of Time" at bounding box center [210, 77] width 71 height 21
click at [276, 75] on div "EARTH TO [PERSON_NAME] - THEY DON'T MAKE GIRLS LIKE YOU" at bounding box center [296, 77] width 71 height 21
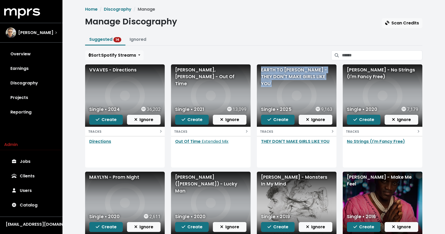
click at [276, 75] on div "EARTH TO [PERSON_NAME] - THEY DON'T MAKE GIRLS LIKE YOU" at bounding box center [296, 77] width 71 height 21
click at [272, 124] on button "Create" at bounding box center [278, 120] width 34 height 10
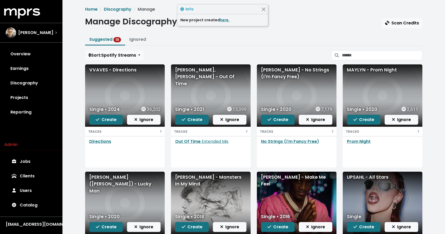
click at [277, 72] on div "[PERSON_NAME] - No Strings (I'm Fancy Free)" at bounding box center [296, 74] width 71 height 14
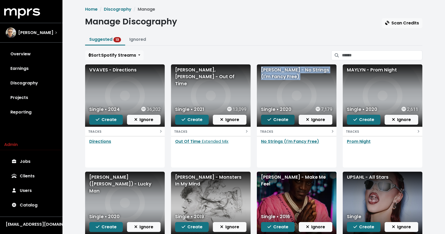
click at [275, 118] on span "Create" at bounding box center [278, 120] width 21 height 6
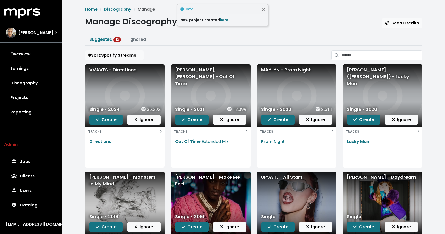
click at [276, 67] on div "MAYLYN - Prom Night" at bounding box center [296, 70] width 71 height 7
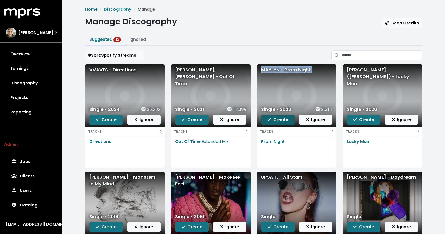
click at [270, 119] on icon "button" at bounding box center [270, 120] width 4 height 4
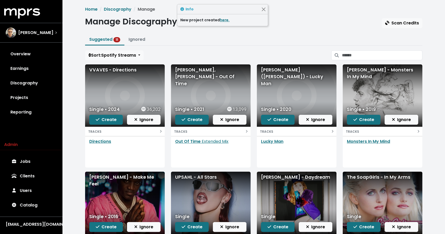
click at [274, 74] on div "[PERSON_NAME] ([PERSON_NAME]) - Lucky Man" at bounding box center [296, 77] width 71 height 21
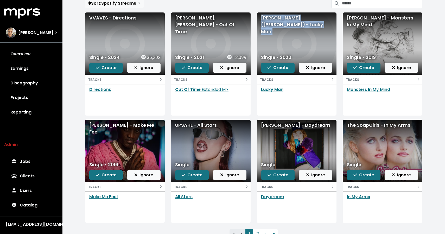
scroll to position [52, 0]
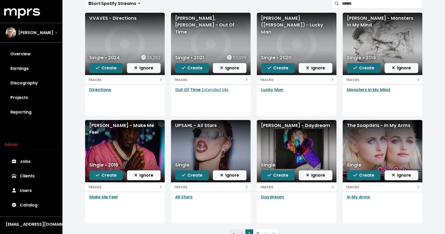
click at [130, 127] on div "[PERSON_NAME] - Make Me Feel" at bounding box center [124, 129] width 71 height 14
click at [197, 125] on div "UPSAHL - All Stars" at bounding box center [210, 125] width 71 height 7
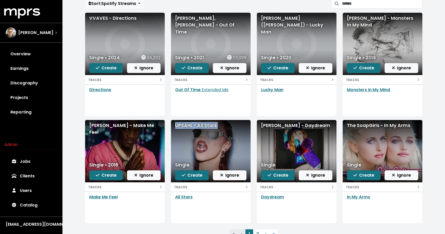
click at [197, 125] on div "UPSAHL - All Stars" at bounding box center [210, 125] width 71 height 7
click at [286, 126] on div "[PERSON_NAME] - Daydream" at bounding box center [296, 125] width 71 height 7
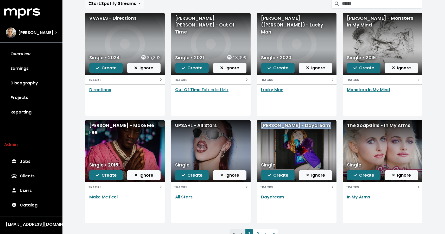
click at [286, 126] on div "[PERSON_NAME] - Daydream" at bounding box center [296, 125] width 71 height 7
click at [355, 124] on div "The SoapGirls - In My Arms" at bounding box center [382, 125] width 71 height 7
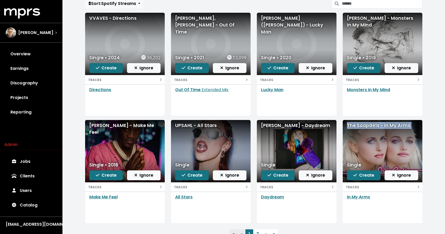
click at [355, 124] on div "The SoapGirls - In My Arms" at bounding box center [382, 125] width 71 height 7
click at [256, 232] on link "2" at bounding box center [257, 234] width 9 height 9
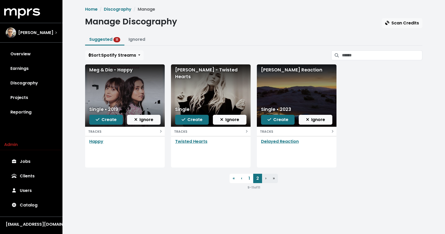
click at [122, 69] on div "Meg & Dia - Happy" at bounding box center [124, 70] width 71 height 7
click at [185, 76] on div "[PERSON_NAME] - Twisted Hearts" at bounding box center [210, 74] width 71 height 14
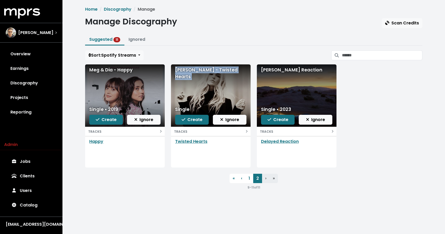
click at [185, 76] on div "[PERSON_NAME] - Twisted Hearts" at bounding box center [210, 74] width 71 height 14
click at [279, 73] on div "[PERSON_NAME] Reaction" at bounding box center [296, 70] width 71 height 7
click at [279, 72] on div "[PERSON_NAME] Reaction" at bounding box center [296, 70] width 71 height 7
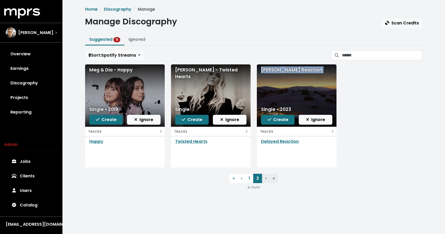
click at [279, 72] on div "[PERSON_NAME] Reaction" at bounding box center [296, 70] width 71 height 7
click at [270, 121] on icon "button" at bounding box center [270, 120] width 4 height 4
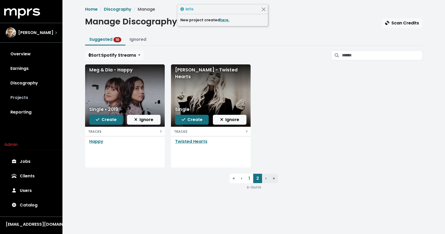
click at [23, 100] on link "Projects" at bounding box center [31, 98] width 54 height 15
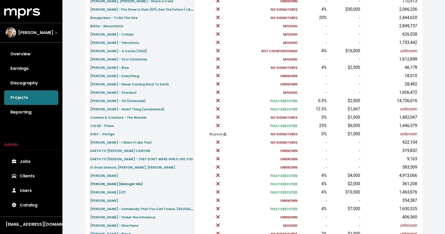
scroll to position [129, 0]
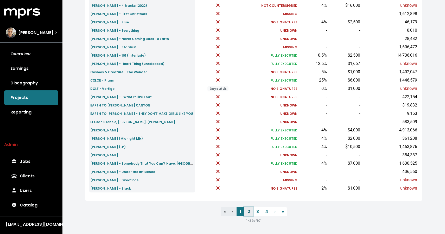
click at [250, 211] on link "2" at bounding box center [248, 211] width 9 height 9
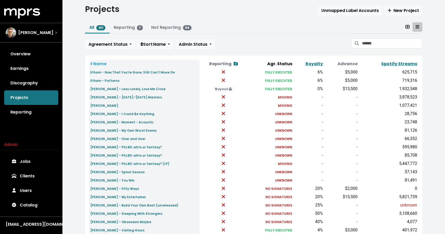
scroll to position [13, 0]
click at [118, 147] on small "[PERSON_NAME] - PILLBX: whts ur fantasy?" at bounding box center [126, 147] width 72 height 4
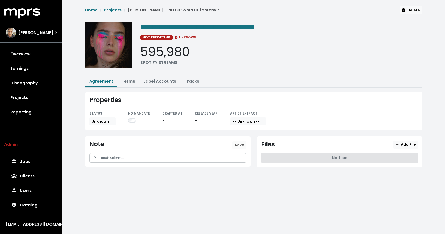
click at [129, 75] on div "**********" at bounding box center [254, 90] width 344 height 168
click at [129, 83] on link "Terms" at bounding box center [129, 81] width 14 height 6
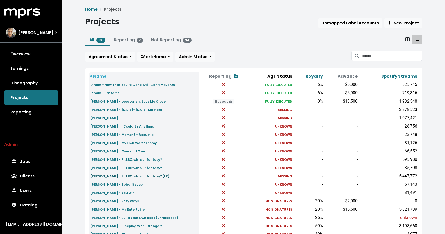
click at [114, 176] on small "[PERSON_NAME] - PILLBX: whts ur fantasy? (LP)" at bounding box center [129, 176] width 79 height 4
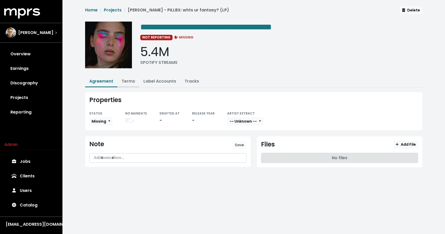
click at [128, 81] on link "Terms" at bounding box center [129, 81] width 14 height 6
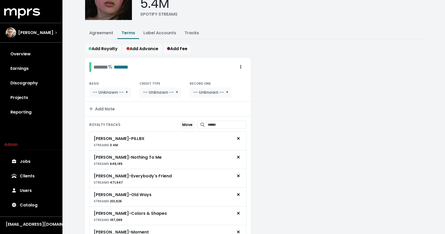
scroll to position [61, 0]
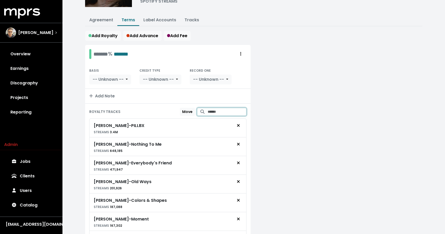
click at [208, 108] on input "Search for tracks by title and link them to this royalty" at bounding box center [227, 112] width 39 height 8
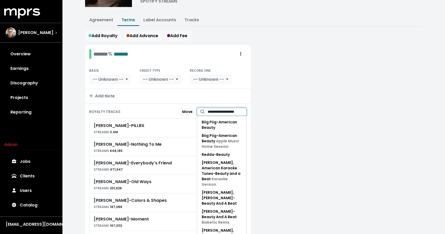
scroll to position [0, 2]
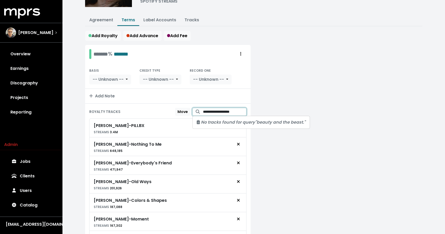
click at [221, 112] on input "**********" at bounding box center [225, 112] width 44 height 8
type input "**********"
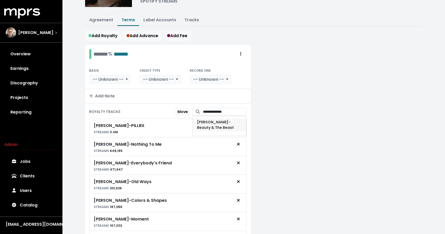
click at [225, 126] on span "[PERSON_NAME] - Beauty & The Beast" at bounding box center [219, 125] width 45 height 11
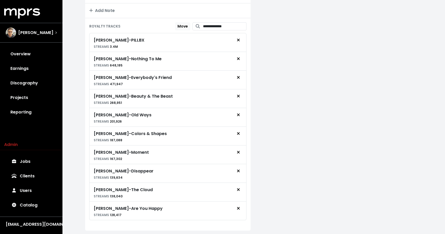
scroll to position [144, 0]
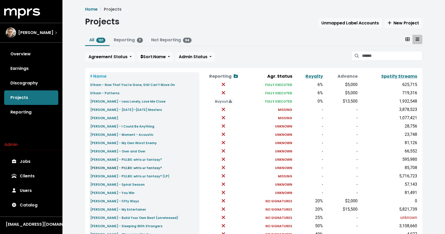
click at [130, 169] on small "[PERSON_NAME] - PILLBX: whts ur fantasy?" at bounding box center [126, 168] width 72 height 4
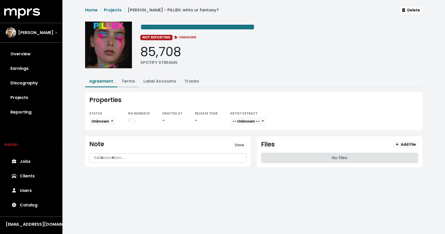
click at [131, 81] on link "Terms" at bounding box center [129, 81] width 14 height 6
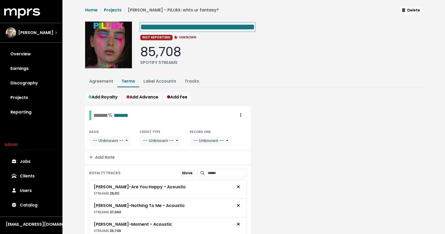
click at [255, 31] on span "**********" at bounding box center [197, 27] width 115 height 8
click at [255, 27] on span "**********" at bounding box center [197, 27] width 115 height 8
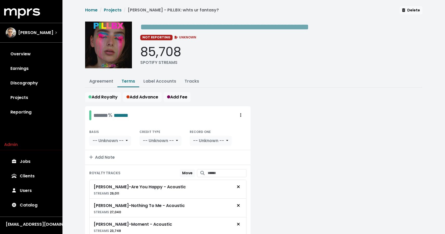
click at [306, 70] on div "**********" at bounding box center [281, 47] width 282 height 50
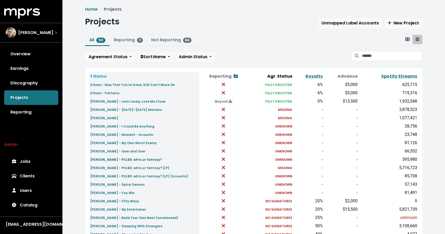
click at [133, 160] on small "[PERSON_NAME] - PILLBX: whts ur fantasy?" at bounding box center [126, 160] width 72 height 4
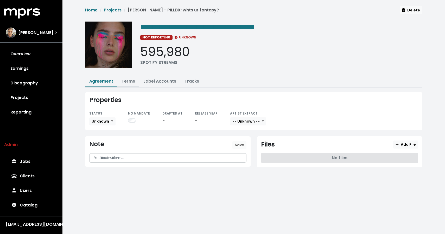
click at [132, 80] on link "Terms" at bounding box center [129, 81] width 14 height 6
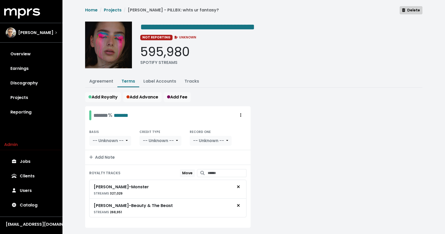
click at [412, 12] on span "Delete" at bounding box center [411, 10] width 18 height 5
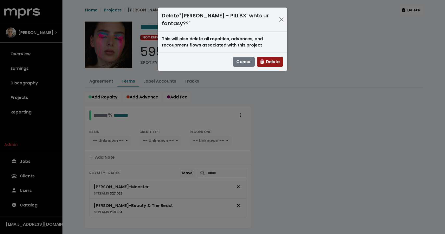
click at [276, 63] on span "Delete" at bounding box center [270, 62] width 20 height 6
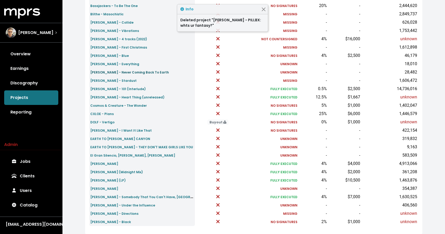
scroll to position [154, 0]
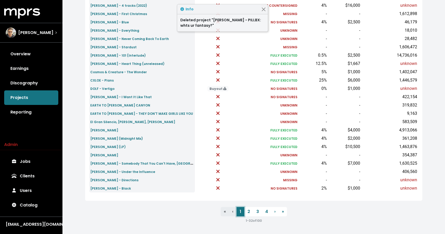
click at [244, 211] on link "1" at bounding box center [241, 211] width 8 height 9
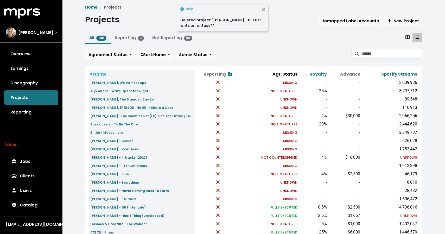
scroll to position [0, 0]
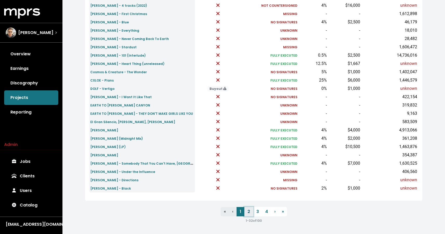
click at [252, 211] on link "2" at bounding box center [248, 211] width 9 height 9
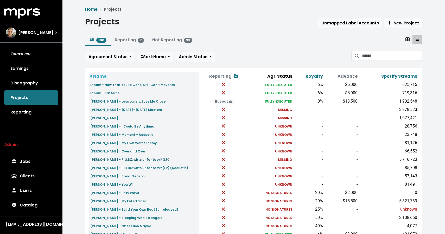
click at [115, 161] on small "[PERSON_NAME] - PILLBX: whts ur fantasy? (LP)" at bounding box center [129, 160] width 79 height 4
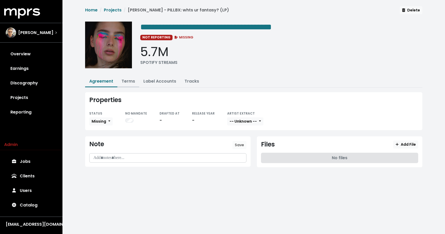
click at [127, 83] on link "Terms" at bounding box center [129, 81] width 14 height 6
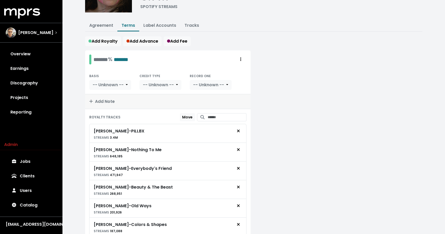
scroll to position [56, 0]
click at [223, 116] on input "Search for tracks by title and link them to this royalty" at bounding box center [227, 117] width 39 height 8
type input "**********"
click at [220, 127] on span "[PERSON_NAME] - Monster" at bounding box center [218, 130] width 33 height 11
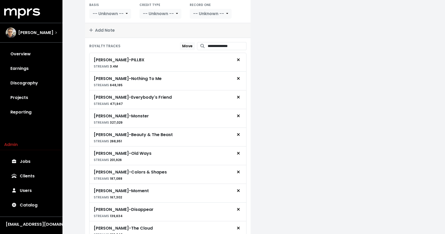
scroll to position [121, 0]
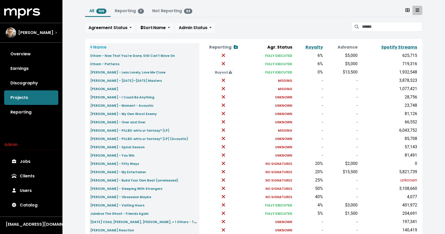
scroll to position [42, 0]
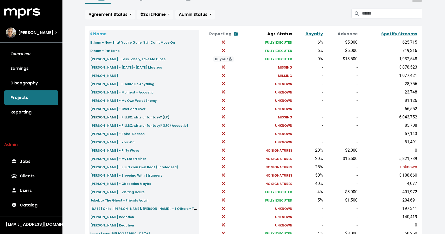
click at [139, 119] on small "[PERSON_NAME] - PILLBX: whts ur fantasy? (LP)" at bounding box center [129, 117] width 79 height 4
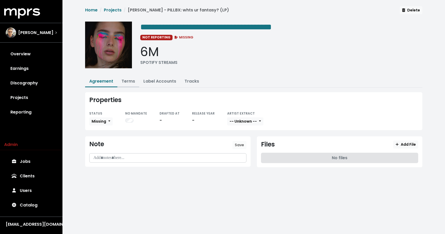
click at [128, 83] on link "Terms" at bounding box center [129, 81] width 14 height 6
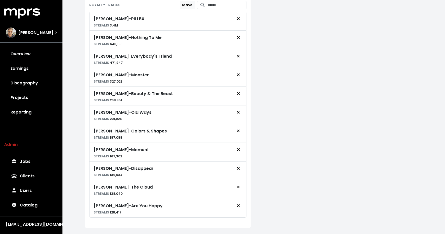
scroll to position [164, 0]
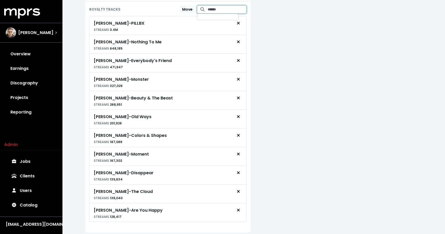
click at [218, 7] on input "Search for tracks by title and link them to this royalty" at bounding box center [227, 9] width 39 height 8
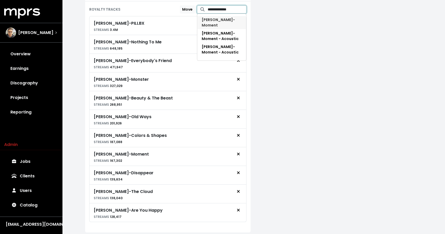
type input "**********"
click at [224, 20] on span "[PERSON_NAME] - Moment" at bounding box center [218, 22] width 33 height 11
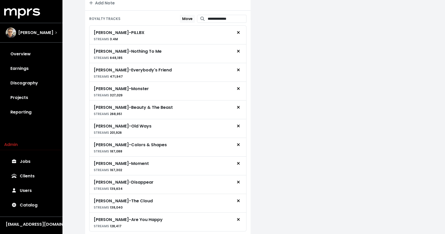
scroll to position [180, 0]
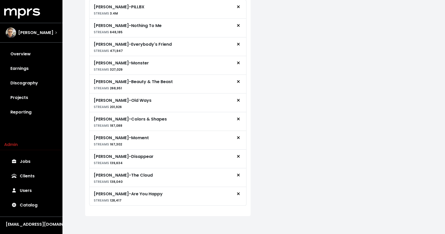
click at [280, 189] on div at bounding box center [340, 74] width 172 height 297
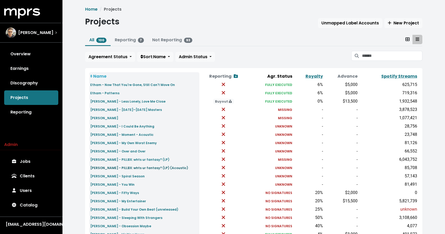
click at [135, 167] on small "[PERSON_NAME] - PILLBX: whts ur fantasy? (LP) (Acoustic)" at bounding box center [139, 168] width 98 height 4
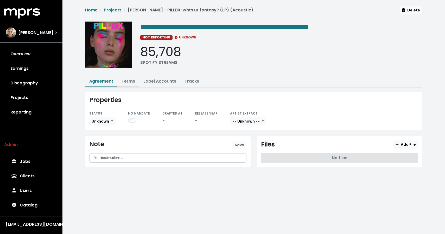
click at [132, 80] on link "Terms" at bounding box center [129, 81] width 14 height 6
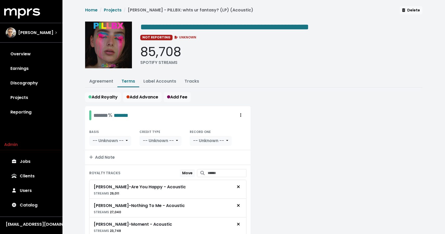
scroll to position [49, 0]
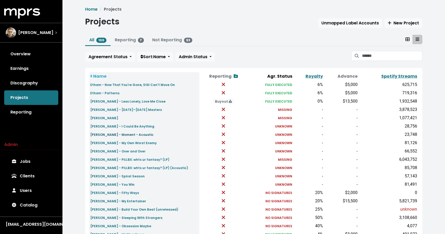
click at [124, 135] on small "[PERSON_NAME] - Moment - Acoustic" at bounding box center [121, 135] width 63 height 4
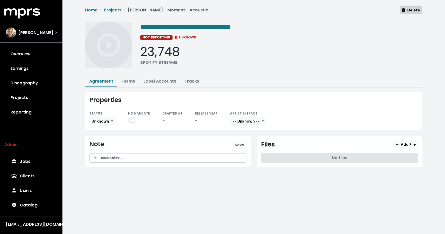
click at [409, 8] on span "Delete" at bounding box center [411, 10] width 18 height 5
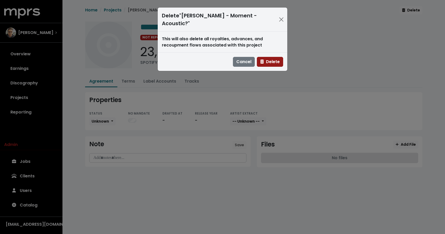
click at [264, 58] on button "Delete" at bounding box center [270, 62] width 26 height 10
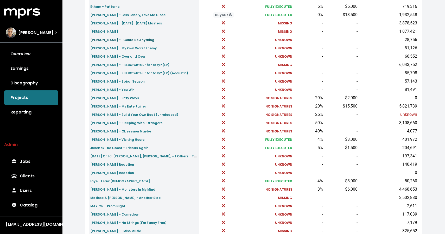
scroll to position [78, 0]
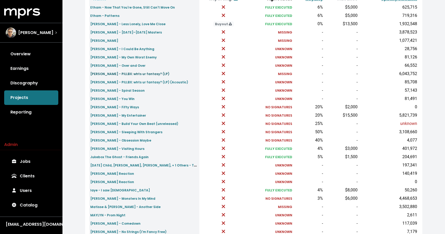
click at [132, 74] on small "[PERSON_NAME] - PILLBX: whts ur fantasy? (LP)" at bounding box center [129, 74] width 79 height 4
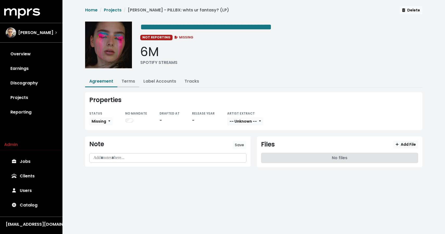
click at [130, 84] on button "Terms" at bounding box center [128, 81] width 22 height 11
click at [130, 83] on link "Terms" at bounding box center [129, 81] width 14 height 6
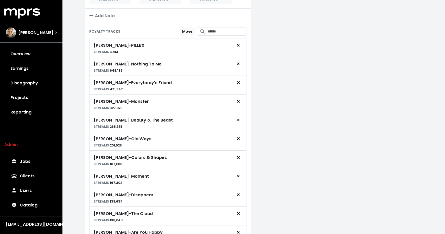
scroll to position [136, 0]
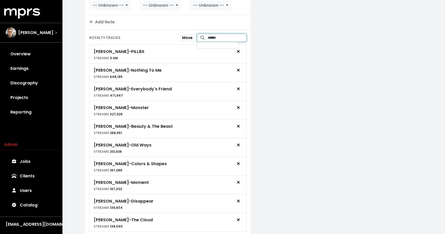
click at [210, 40] on input "Search for tracks by title and link them to this royalty" at bounding box center [227, 38] width 39 height 8
type input "**********"
click at [219, 49] on span "[PERSON_NAME]" at bounding box center [218, 51] width 33 height 11
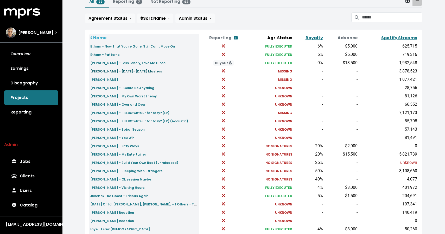
scroll to position [38, 0]
click at [109, 80] on small "[PERSON_NAME]" at bounding box center [104, 80] width 28 height 4
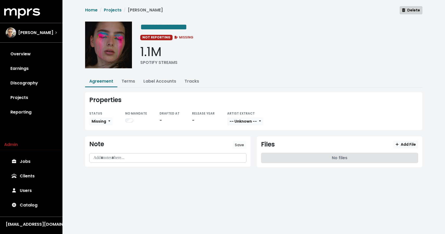
click at [414, 11] on span "Delete" at bounding box center [411, 10] width 18 height 5
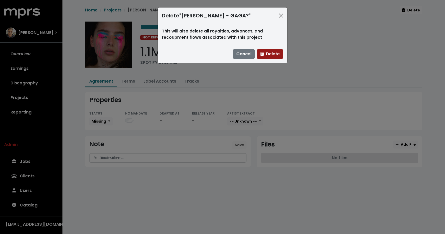
click at [276, 54] on span "Delete" at bounding box center [270, 54] width 20 height 6
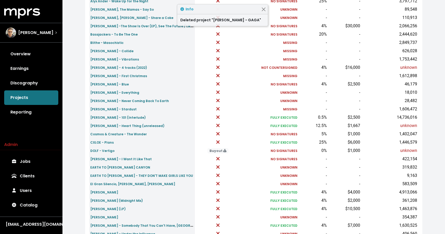
scroll to position [154, 0]
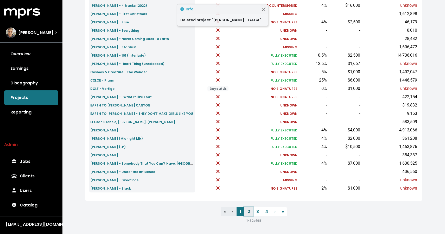
click at [249, 212] on link "2" at bounding box center [248, 211] width 9 height 9
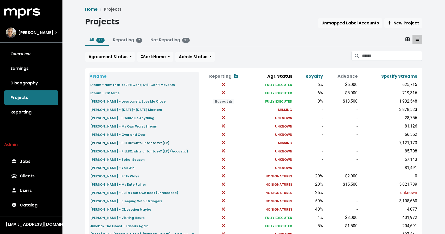
click at [121, 143] on small "[PERSON_NAME] - PILLBX: whts ur fantasy? (LP)" at bounding box center [129, 143] width 79 height 4
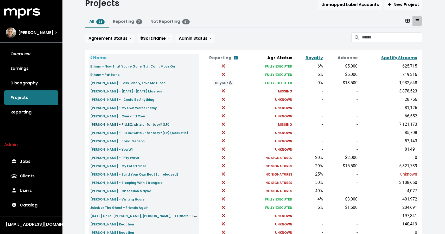
scroll to position [22, 0]
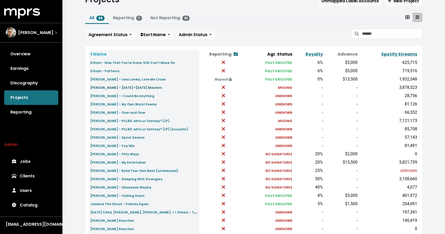
click at [125, 87] on small "[PERSON_NAME] - [DATE]–[DATE] Masters" at bounding box center [126, 88] width 72 height 4
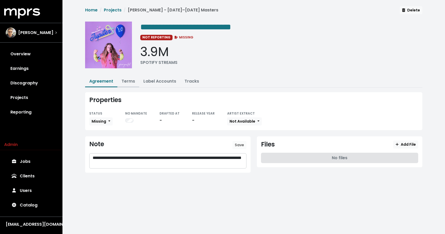
click at [130, 77] on button "Terms" at bounding box center [128, 81] width 22 height 11
click at [128, 83] on link "Terms" at bounding box center [129, 81] width 14 height 6
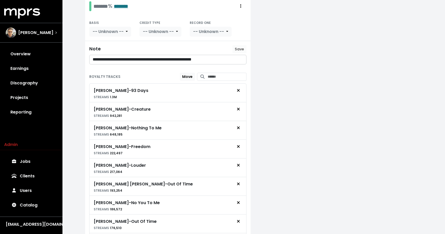
scroll to position [170, 0]
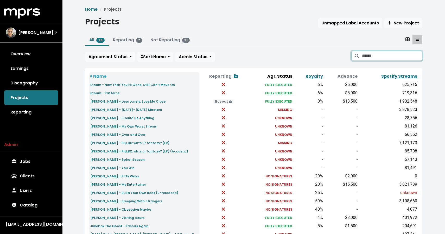
click at [378, 59] on input "Search projects" at bounding box center [392, 56] width 60 height 10
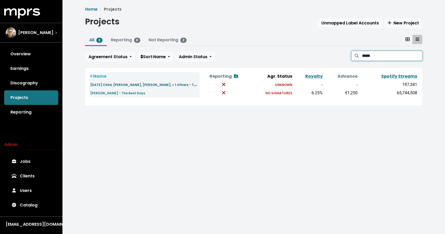
type input "****"
click at [167, 85] on small "[DATE] Child, [PERSON_NAME], [PERSON_NAME], + 1 Others - The Best Days" at bounding box center [152, 85] width 125 height 6
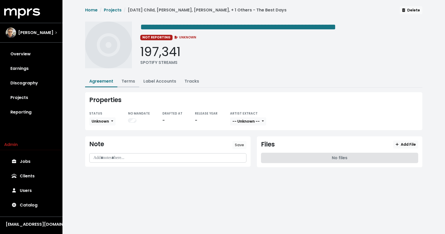
click at [128, 81] on link "Terms" at bounding box center [129, 81] width 14 height 6
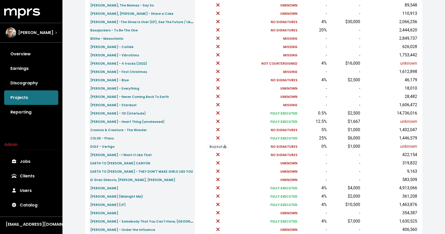
scroll to position [154, 0]
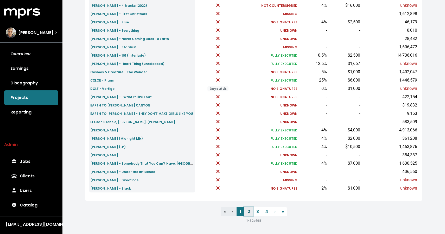
click at [246, 212] on link "2" at bounding box center [248, 211] width 9 height 9
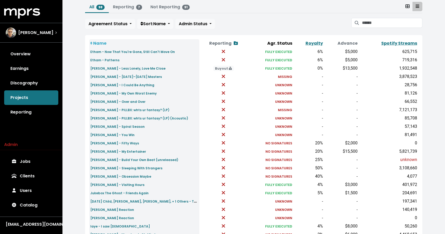
scroll to position [154, 0]
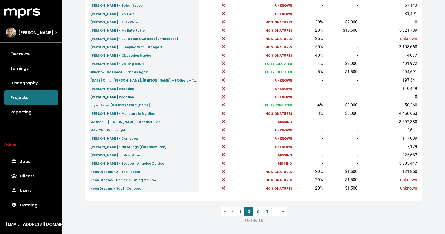
click at [128, 97] on small "[PERSON_NAME] Reaction" at bounding box center [112, 97] width 44 height 4
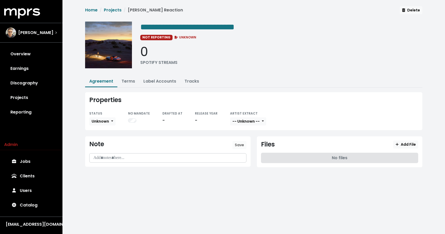
click at [406, 5] on div "**********" at bounding box center [253, 91] width 383 height 182
click at [410, 9] on span "Delete" at bounding box center [411, 10] width 18 height 5
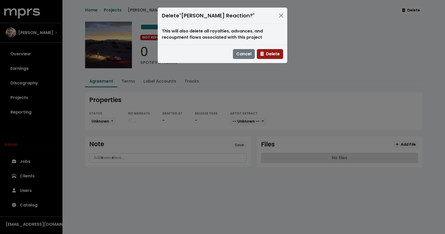
click at [276, 56] on span "Delete" at bounding box center [270, 54] width 20 height 6
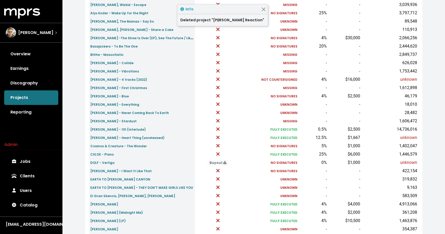
scroll to position [154, 0]
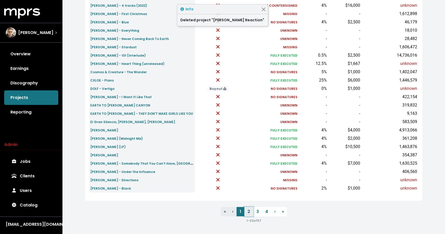
click at [248, 211] on link "2" at bounding box center [248, 211] width 9 height 9
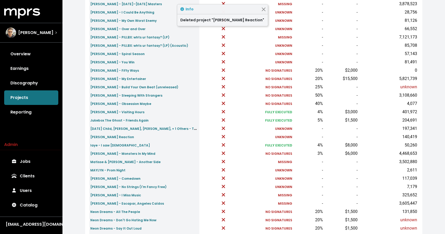
scroll to position [154, 0]
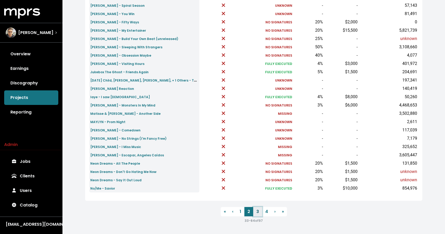
click at [258, 215] on link "3" at bounding box center [257, 211] width 9 height 9
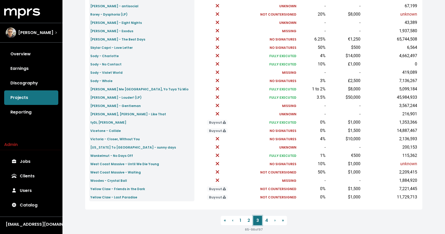
scroll to position [154, 0]
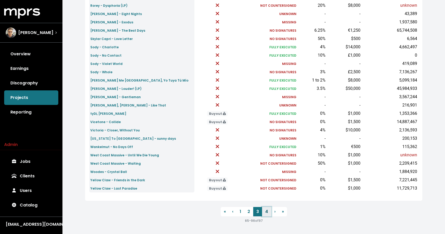
click at [267, 212] on link "4" at bounding box center [266, 211] width 9 height 9
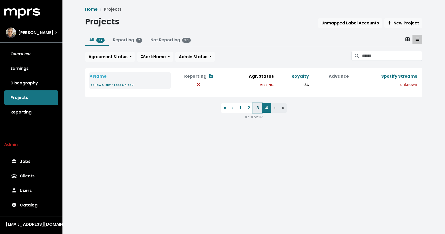
click at [255, 108] on link "3" at bounding box center [257, 108] width 9 height 9
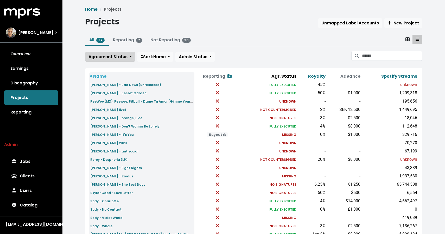
click at [121, 59] on span "Agreement Status" at bounding box center [107, 57] width 39 height 6
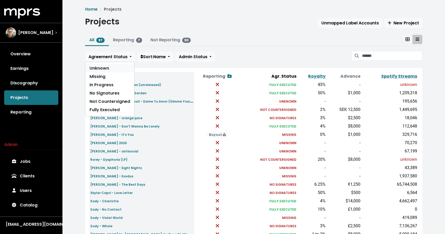
click at [104, 69] on link "Unknown" at bounding box center [109, 68] width 49 height 8
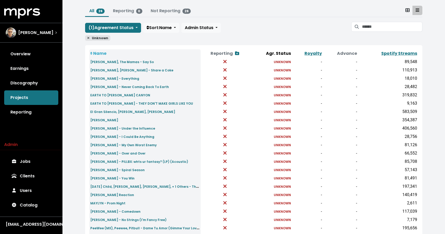
scroll to position [8, 0]
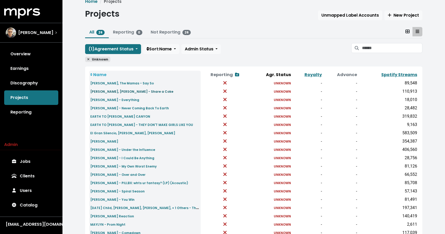
click at [132, 93] on small "[PERSON_NAME], [PERSON_NAME] - Share a Coke" at bounding box center [131, 92] width 83 height 4
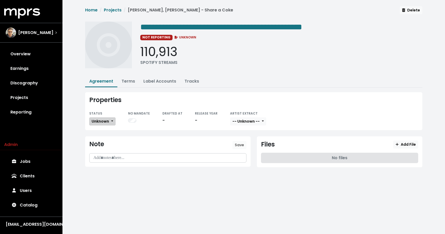
click at [109, 122] on button "Unknown" at bounding box center [102, 122] width 26 height 8
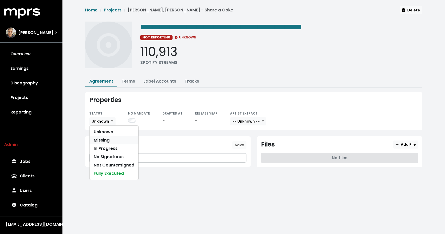
click at [97, 141] on link "Missing" at bounding box center [114, 140] width 49 height 8
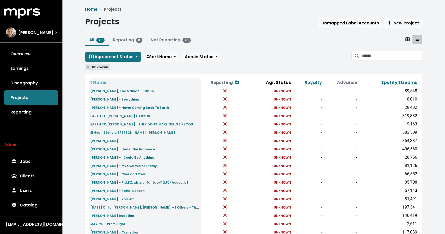
click at [115, 100] on small "[PERSON_NAME] - Everything" at bounding box center [114, 99] width 49 height 4
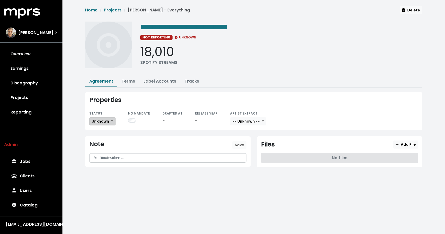
click at [106, 119] on span "Unknown" at bounding box center [100, 121] width 17 height 5
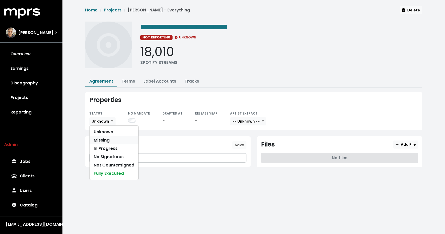
click at [103, 140] on link "Missing" at bounding box center [114, 140] width 49 height 8
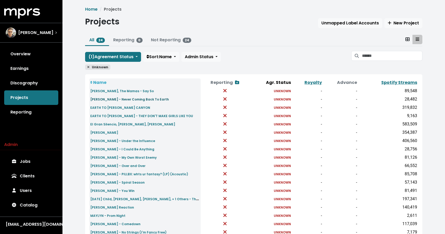
click at [118, 99] on small "[PERSON_NAME] - Never Coming Back To Earth" at bounding box center [129, 99] width 79 height 4
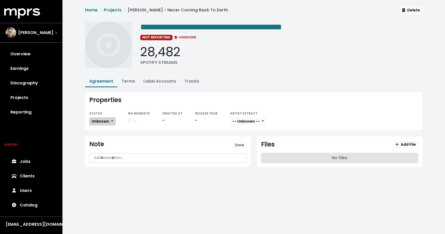
click at [104, 123] on span "Unknown" at bounding box center [100, 121] width 17 height 5
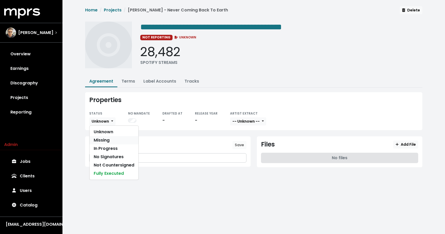
click at [102, 143] on link "Missing" at bounding box center [114, 140] width 49 height 8
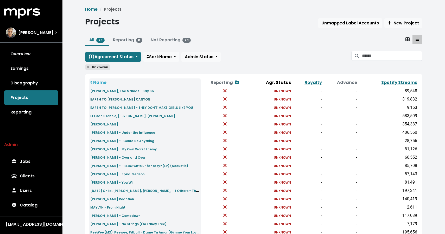
click at [111, 101] on small "EARTH TO [PERSON_NAME] CANYON" at bounding box center [120, 99] width 60 height 4
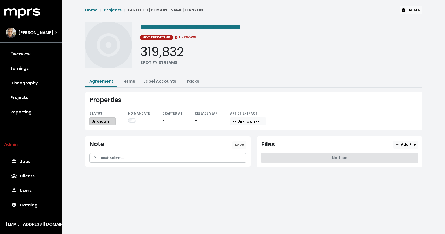
click at [105, 123] on span "Unknown" at bounding box center [100, 121] width 17 height 5
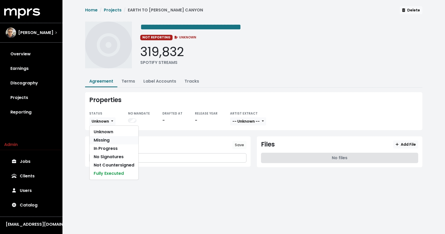
click at [104, 141] on link "Missing" at bounding box center [114, 140] width 49 height 8
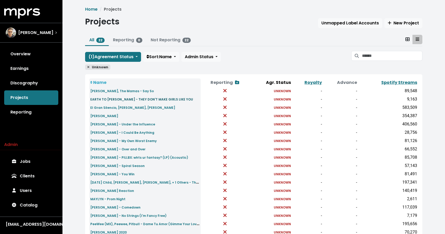
click at [108, 101] on small "EARTH TO [PERSON_NAME] - THEY DON'T MAKE GIRLS LIKE YOU" at bounding box center [141, 99] width 103 height 4
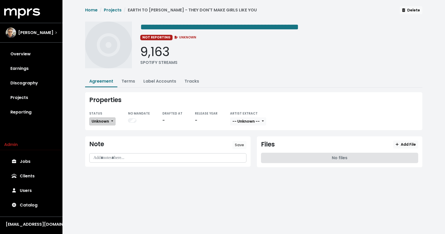
click at [104, 119] on span "Unknown" at bounding box center [100, 121] width 17 height 5
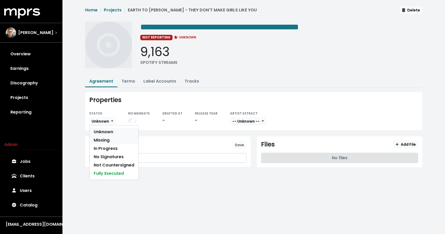
drag, startPoint x: 105, startPoint y: 135, endPoint x: 104, endPoint y: 141, distance: 6.1
click at [104, 141] on link "Missing" at bounding box center [114, 140] width 49 height 8
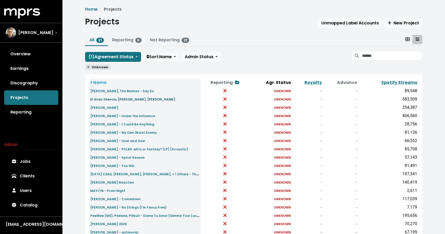
click at [111, 100] on small "El Gran Silencio, [PERSON_NAME], [PERSON_NAME]" at bounding box center [132, 99] width 85 height 4
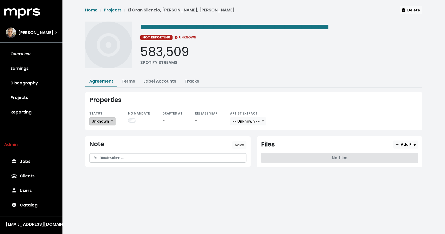
click at [107, 122] on span "Unknown" at bounding box center [100, 121] width 17 height 5
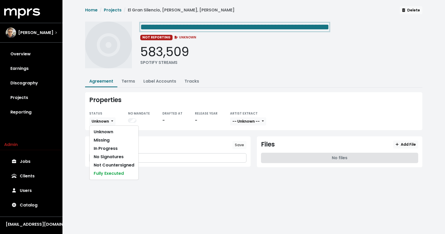
click at [234, 24] on span "**********" at bounding box center [234, 27] width 189 height 8
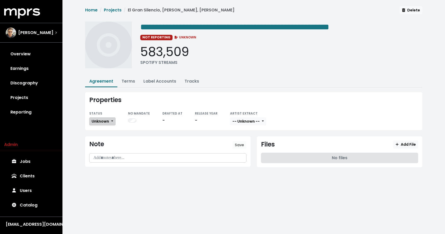
click at [93, 124] on span "Unknown" at bounding box center [100, 121] width 17 height 5
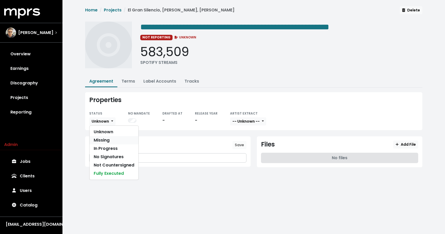
click at [92, 140] on link "Missing" at bounding box center [114, 140] width 49 height 8
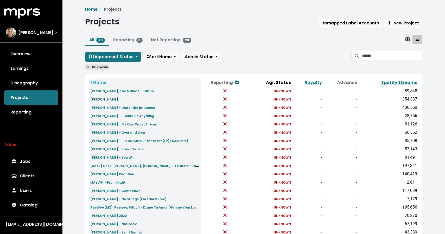
click at [114, 99] on small "[PERSON_NAME]" at bounding box center [104, 99] width 28 height 4
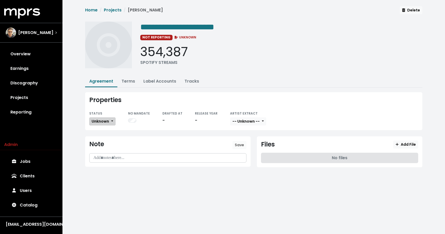
click at [109, 119] on span "Unknown" at bounding box center [100, 121] width 17 height 5
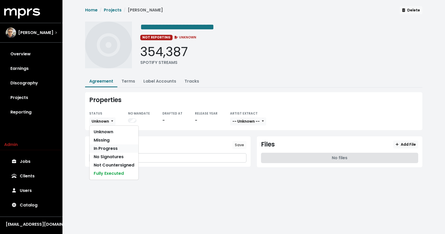
click at [103, 145] on link "In Progress" at bounding box center [114, 149] width 49 height 8
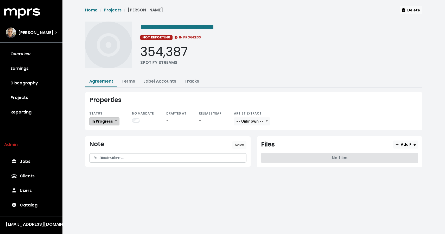
click at [108, 123] on span "In Progress" at bounding box center [102, 121] width 21 height 5
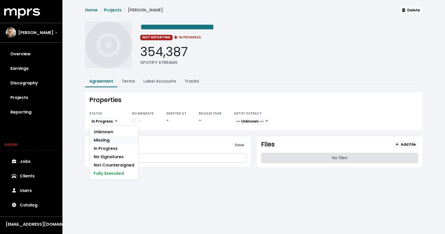
click at [105, 138] on link "Missing" at bounding box center [114, 140] width 49 height 8
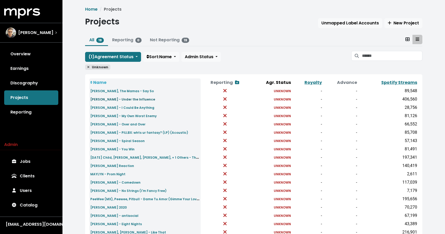
click at [105, 101] on small "[PERSON_NAME] - Under the Influence" at bounding box center [122, 99] width 65 height 4
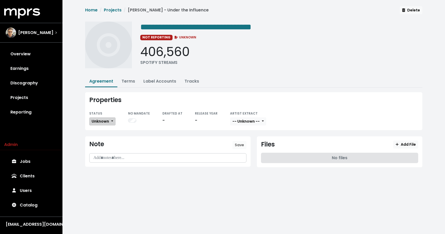
click at [105, 123] on span "Unknown" at bounding box center [100, 121] width 17 height 5
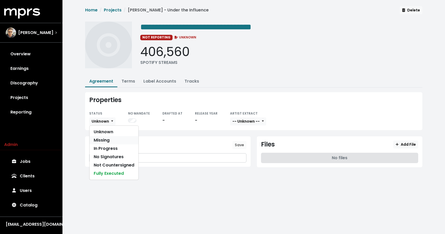
click at [100, 137] on link "Missing" at bounding box center [114, 140] width 49 height 8
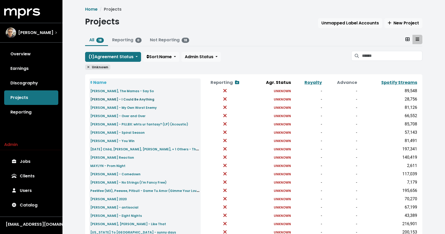
click at [120, 98] on small "[PERSON_NAME] - I Could Be Anything" at bounding box center [122, 99] width 64 height 4
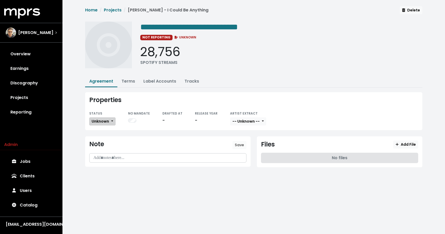
click at [109, 121] on button "Unknown" at bounding box center [102, 122] width 26 height 8
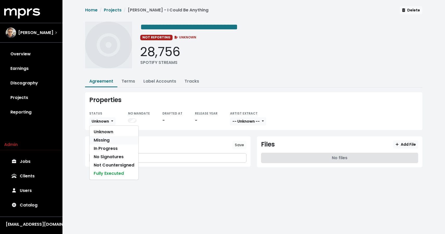
click at [106, 142] on link "Missing" at bounding box center [114, 140] width 49 height 8
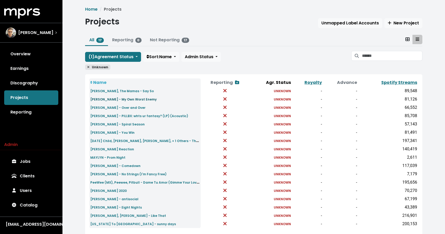
click at [102, 97] on link "[PERSON_NAME] - My Own Worst Enemy" at bounding box center [123, 99] width 66 height 6
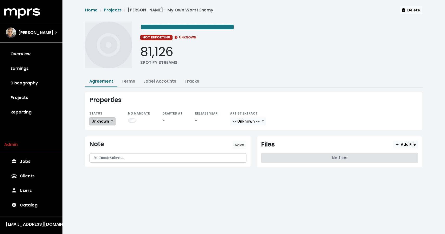
click at [105, 123] on span "Unknown" at bounding box center [100, 121] width 17 height 5
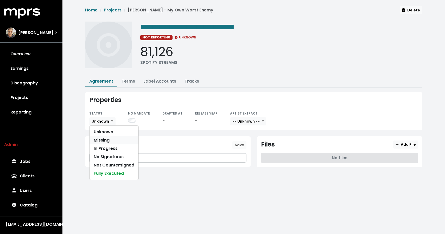
click at [104, 140] on link "Missing" at bounding box center [114, 140] width 49 height 8
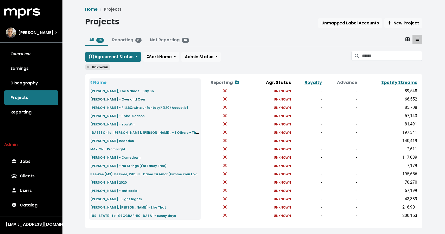
click at [113, 101] on small "[PERSON_NAME] - Over and Over" at bounding box center [117, 99] width 55 height 4
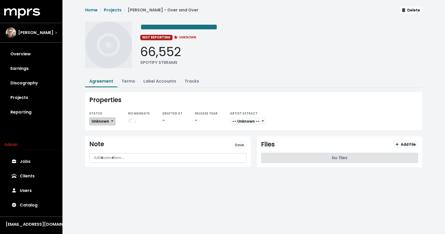
click at [107, 119] on span "Unknown" at bounding box center [100, 121] width 17 height 5
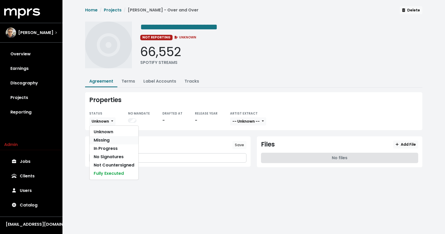
click at [107, 141] on link "Missing" at bounding box center [114, 140] width 49 height 8
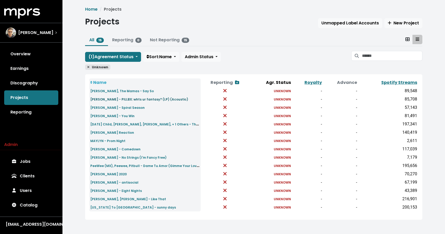
click at [112, 99] on small "[PERSON_NAME] - PILLBX: whts ur fantasy? (LP) (Acoustic)" at bounding box center [139, 99] width 98 height 4
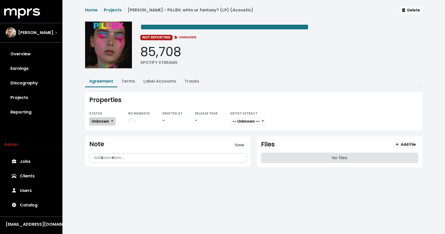
click at [110, 120] on button "Unknown" at bounding box center [102, 122] width 26 height 8
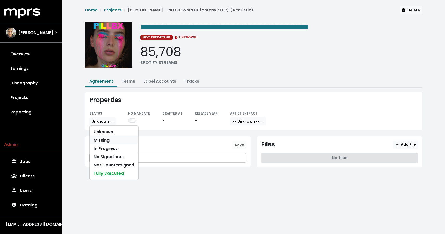
click at [109, 137] on link "Missing" at bounding box center [114, 140] width 49 height 8
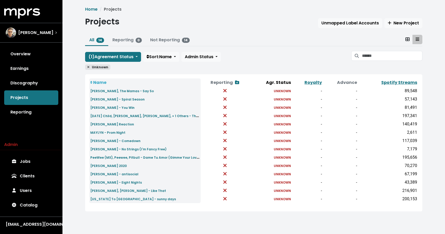
click at [103, 102] on td "[PERSON_NAME] - Spiral Season" at bounding box center [144, 99] width 111 height 8
click at [103, 102] on link "[PERSON_NAME] - Spiral Season" at bounding box center [117, 99] width 54 height 6
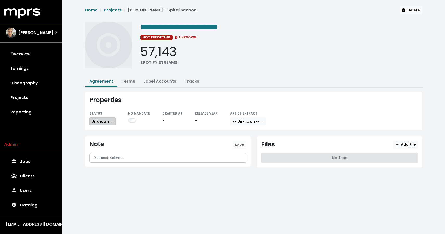
click at [102, 125] on button "Unknown" at bounding box center [102, 122] width 26 height 8
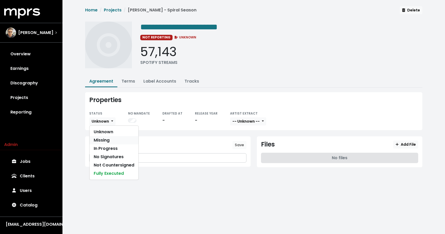
click at [102, 137] on link "Missing" at bounding box center [114, 140] width 49 height 8
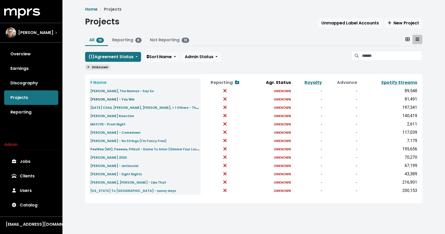
click at [107, 99] on small "[PERSON_NAME] - You Win" at bounding box center [112, 99] width 44 height 4
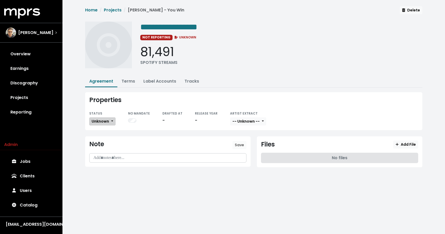
click at [111, 122] on button "Unknown" at bounding box center [102, 122] width 26 height 8
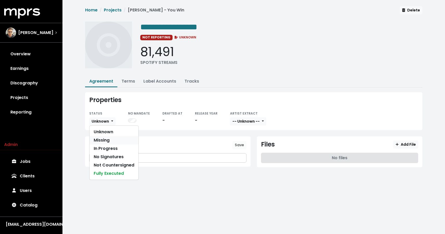
click at [105, 140] on link "Missing" at bounding box center [114, 140] width 49 height 8
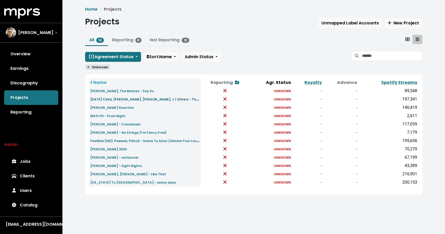
click at [107, 99] on small "[DATE] Child, [PERSON_NAME], [PERSON_NAME], + 1 Others - The Best Days" at bounding box center [152, 99] width 125 height 6
click at [110, 108] on small "[PERSON_NAME] Reaction" at bounding box center [112, 108] width 44 height 4
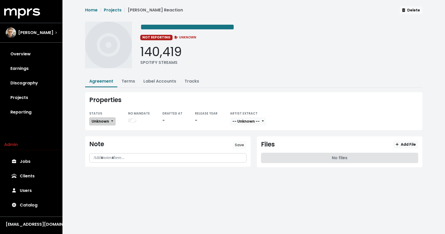
click at [105, 119] on span "Unknown" at bounding box center [100, 121] width 17 height 5
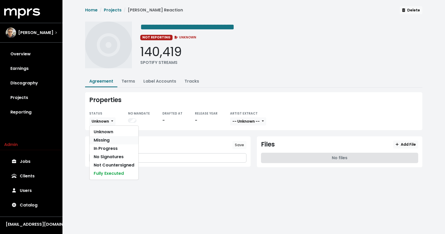
click at [105, 137] on link "Missing" at bounding box center [114, 140] width 49 height 8
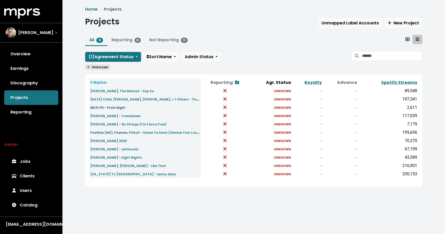
click at [111, 110] on small "MAYLYN - Prom Night" at bounding box center [107, 108] width 35 height 4
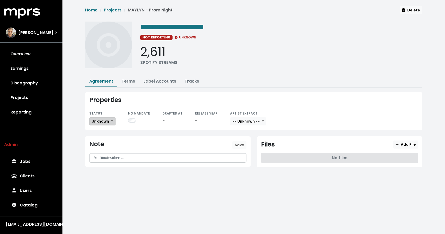
click at [105, 124] on button "Unknown" at bounding box center [102, 122] width 26 height 8
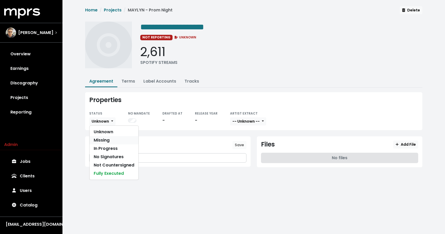
click at [105, 141] on link "Missing" at bounding box center [114, 140] width 49 height 8
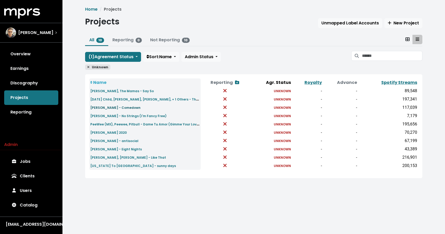
click at [111, 110] on link "[PERSON_NAME] - Comedown" at bounding box center [115, 108] width 50 height 6
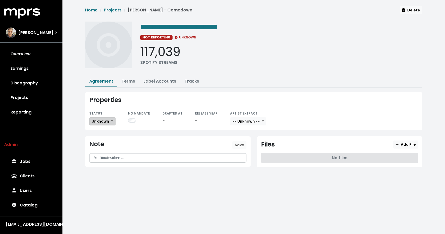
click at [102, 121] on span "Unknown" at bounding box center [100, 121] width 17 height 5
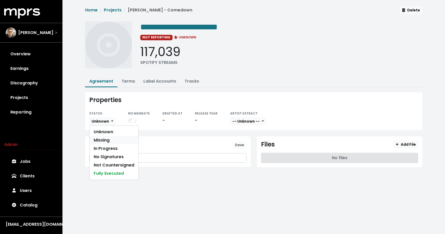
click at [102, 138] on link "Missing" at bounding box center [114, 140] width 49 height 8
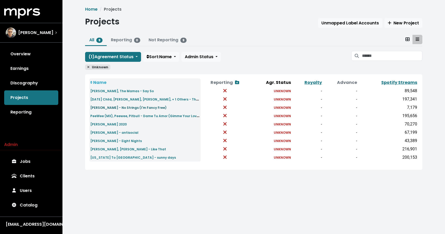
click at [110, 107] on small "[PERSON_NAME] - No Strings (I'm Fancy Free)" at bounding box center [128, 108] width 76 height 4
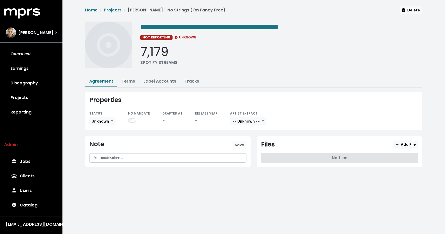
click at [109, 125] on div "Properties STATUS Unknown NO MANDATE DRAFTED AT - RELEASE YEAR - ARTIST EXTRACT…" at bounding box center [253, 111] width 337 height 38
click at [108, 121] on span "Unknown" at bounding box center [100, 121] width 17 height 5
click at [106, 139] on link "Missing" at bounding box center [114, 140] width 49 height 8
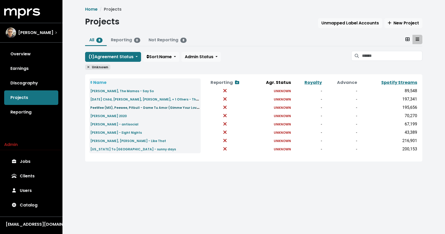
click at [106, 107] on small "PeeWee (MX), Peewee, Pitbull - Dame Tu Amor (Gimme Your Love)" at bounding box center [145, 108] width 110 height 6
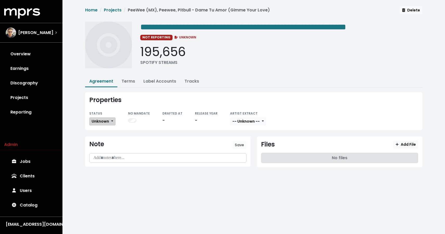
click at [107, 124] on button "Unknown" at bounding box center [102, 122] width 26 height 8
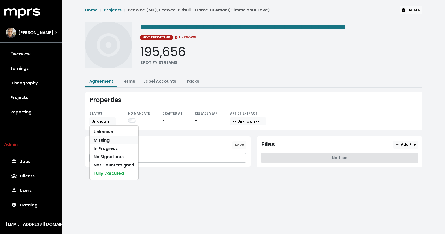
click at [105, 138] on link "Missing" at bounding box center [114, 140] width 49 height 8
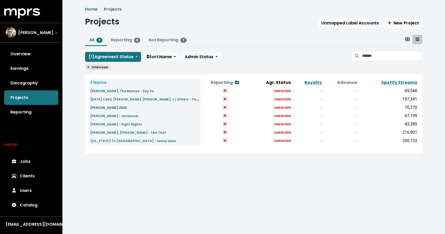
click at [117, 107] on small "[PERSON_NAME] 2020" at bounding box center [108, 108] width 36 height 4
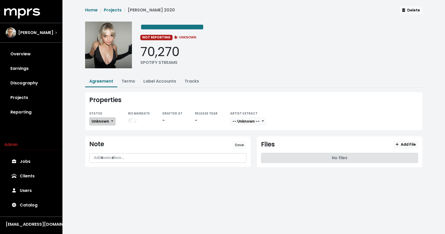
click at [110, 121] on button "Unknown" at bounding box center [102, 122] width 26 height 8
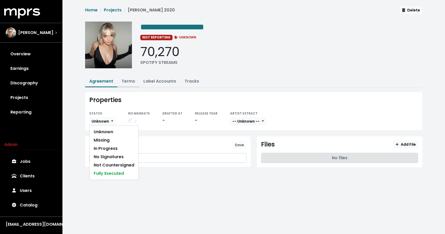
click at [127, 79] on link "Terms" at bounding box center [129, 81] width 14 height 6
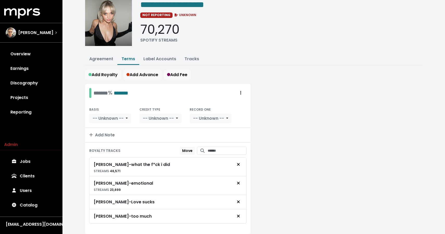
scroll to position [9, 0]
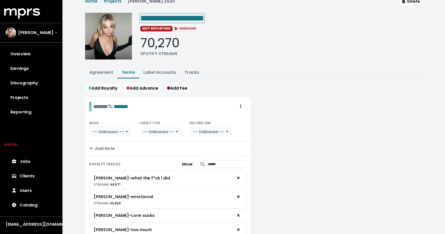
click at [168, 19] on span "**********" at bounding box center [172, 18] width 64 height 8
click at [200, 17] on span "**********" at bounding box center [172, 18] width 64 height 8
click at [265, 60] on div "**********" at bounding box center [281, 38] width 282 height 50
click at [99, 72] on link "Agreement" at bounding box center [101, 72] width 24 height 6
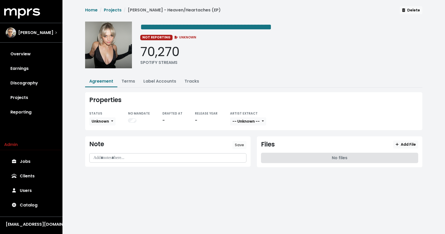
click at [97, 115] on small "STATUS" at bounding box center [95, 113] width 13 height 4
click at [97, 120] on span "Unknown" at bounding box center [100, 121] width 17 height 5
click at [96, 138] on link "Missing" at bounding box center [114, 140] width 49 height 8
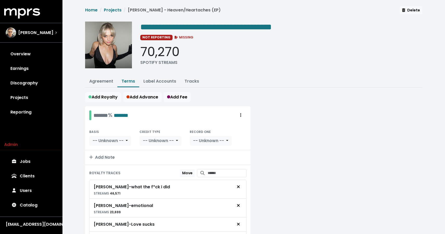
scroll to position [9, 0]
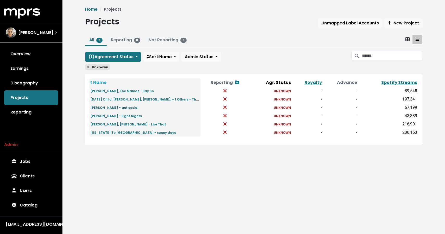
click at [118, 108] on small "[PERSON_NAME] - antisocial" at bounding box center [114, 108] width 48 height 4
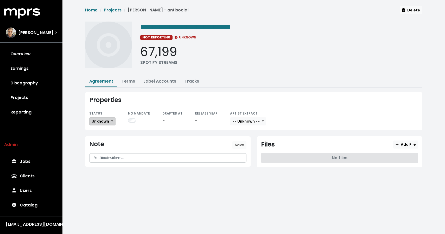
click at [104, 123] on span "Unknown" at bounding box center [100, 121] width 17 height 5
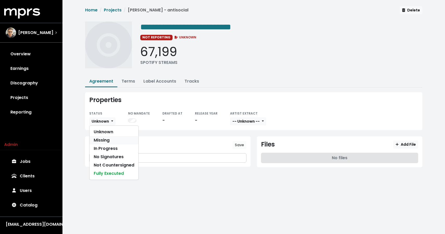
click at [100, 144] on link "Missing" at bounding box center [114, 140] width 49 height 8
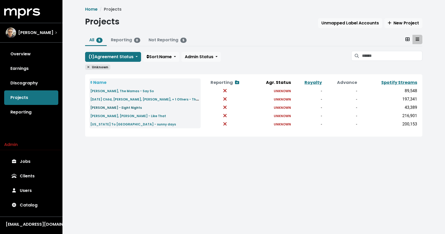
click at [104, 107] on small "[PERSON_NAME] - Eight Nights" at bounding box center [116, 108] width 52 height 4
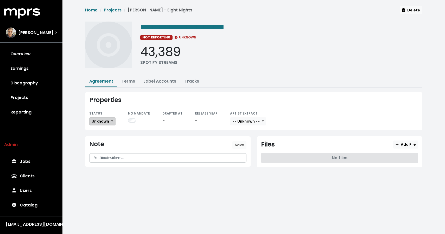
click at [104, 119] on span "Unknown" at bounding box center [100, 121] width 17 height 5
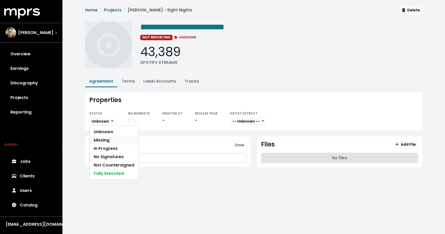
click at [104, 141] on link "Missing" at bounding box center [114, 140] width 49 height 8
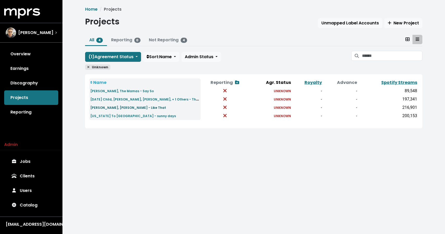
click at [113, 108] on small "[PERSON_NAME], [PERSON_NAME] - Like That" at bounding box center [128, 108] width 76 height 4
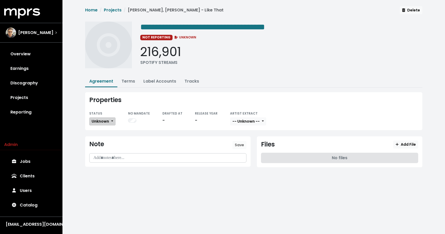
click at [105, 123] on span "Unknown" at bounding box center [100, 121] width 17 height 5
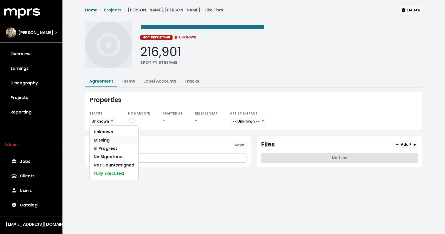
click at [102, 142] on link "Missing" at bounding box center [114, 140] width 49 height 8
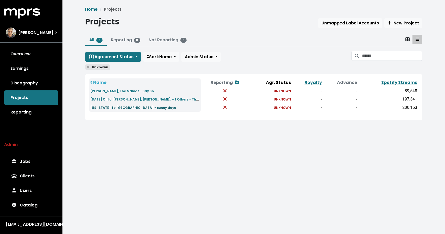
click at [100, 108] on small "[US_STATE] To [GEOGRAPHIC_DATA] - sunny days" at bounding box center [133, 108] width 86 height 4
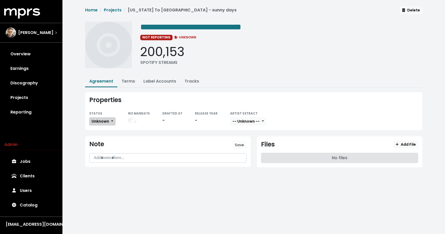
click at [107, 122] on span "Unknown" at bounding box center [100, 121] width 17 height 5
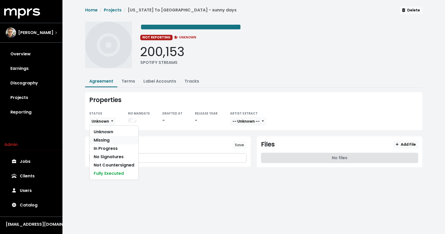
click at [102, 138] on link "Missing" at bounding box center [114, 140] width 49 height 8
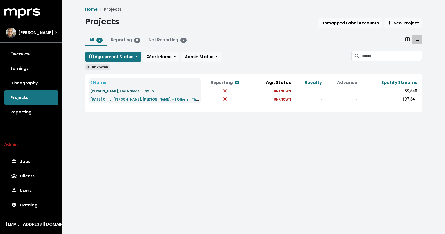
click at [106, 91] on small "[PERSON_NAME], The Mamas - Say So" at bounding box center [122, 91] width 64 height 4
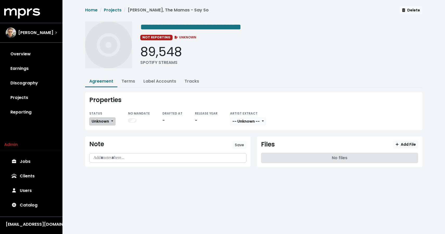
click at [99, 122] on span "Unknown" at bounding box center [100, 121] width 17 height 5
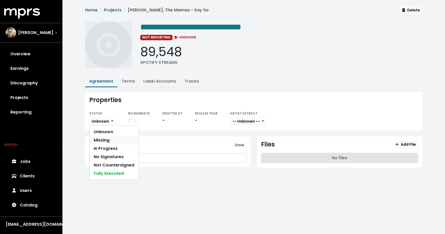
click at [97, 139] on link "Missing" at bounding box center [114, 140] width 49 height 8
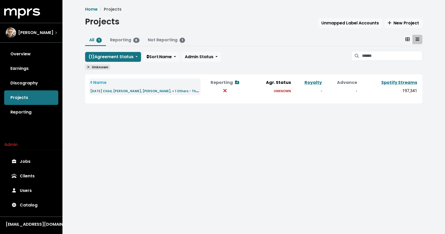
click at [91, 67] on span "Unknown" at bounding box center [97, 67] width 25 height 5
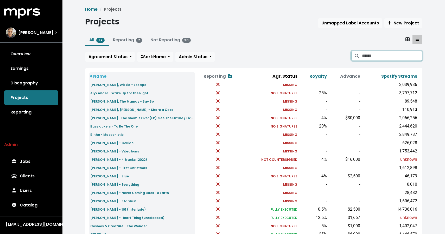
click at [376, 56] on input "Search projects" at bounding box center [392, 56] width 60 height 10
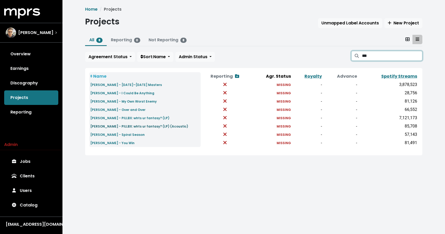
type input "***"
click at [132, 125] on small "[PERSON_NAME] - PILLBX: whts ur fantasy? (LP) (Acoustic)" at bounding box center [139, 126] width 98 height 4
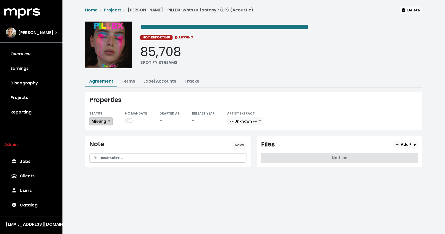
click at [103, 118] on button "Missing" at bounding box center [100, 122] width 23 height 8
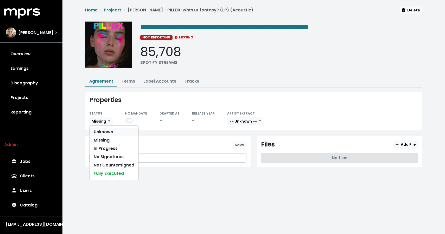
click at [101, 132] on link "Unknown" at bounding box center [114, 132] width 49 height 8
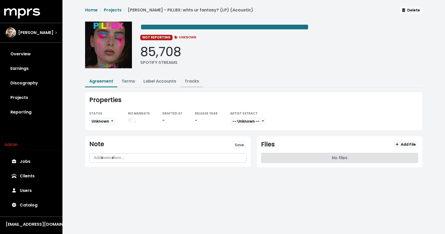
click at [189, 82] on link "Tracks" at bounding box center [192, 81] width 15 height 6
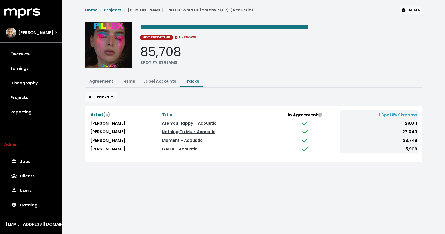
click at [215, 73] on div "**********" at bounding box center [254, 84] width 344 height 156
click at [96, 83] on link "Agreement" at bounding box center [101, 81] width 24 height 6
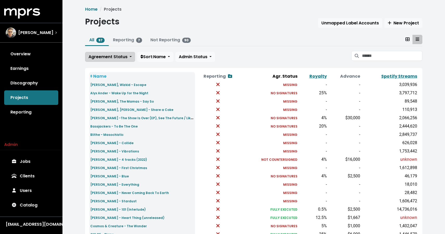
click at [113, 58] on span "Agreement Status" at bounding box center [107, 57] width 39 height 6
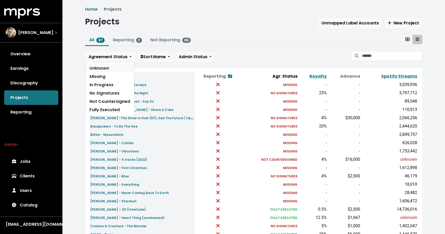
click at [105, 72] on link "Unknown" at bounding box center [109, 68] width 49 height 8
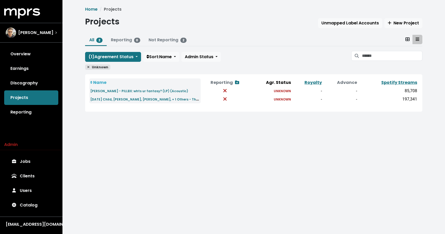
click at [123, 120] on div "Home Projects Projects Unmapped Label Accounts New Project All 2 Reporting 0 No…" at bounding box center [253, 63] width 383 height 126
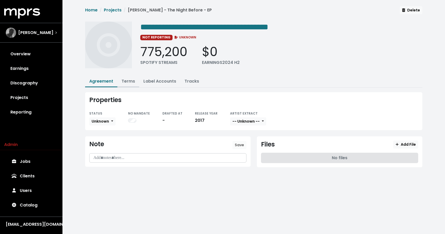
click at [129, 81] on link "Terms" at bounding box center [129, 81] width 14 height 6
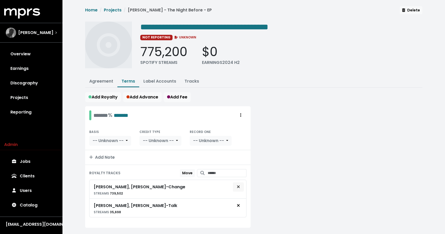
click at [239, 187] on icon "Remove royalty target" at bounding box center [238, 187] width 3 height 3
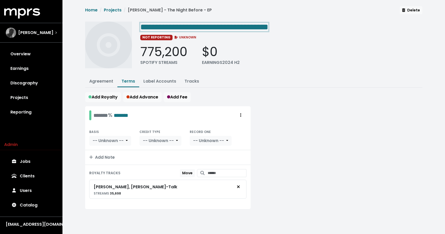
click at [224, 18] on span "**********" at bounding box center [253, 39] width 337 height 66
click at [223, 27] on span "**********" at bounding box center [204, 27] width 128 height 8
drag, startPoint x: 220, startPoint y: 27, endPoint x: 268, endPoint y: 27, distance: 47.9
click at [268, 27] on span "**********" at bounding box center [204, 27] width 128 height 8
drag, startPoint x: 218, startPoint y: 26, endPoint x: 304, endPoint y: 32, distance: 86.1
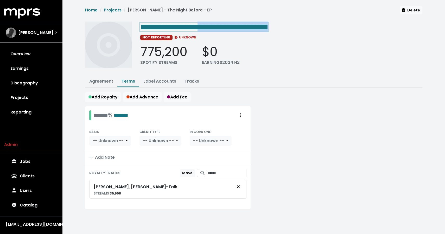
click at [304, 32] on div "**********" at bounding box center [281, 47] width 282 height 50
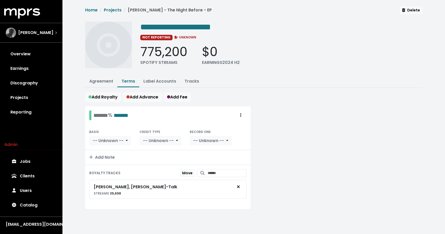
click at [426, 66] on div "**********" at bounding box center [253, 114] width 383 height 228
